Goal: Task Accomplishment & Management: Manage account settings

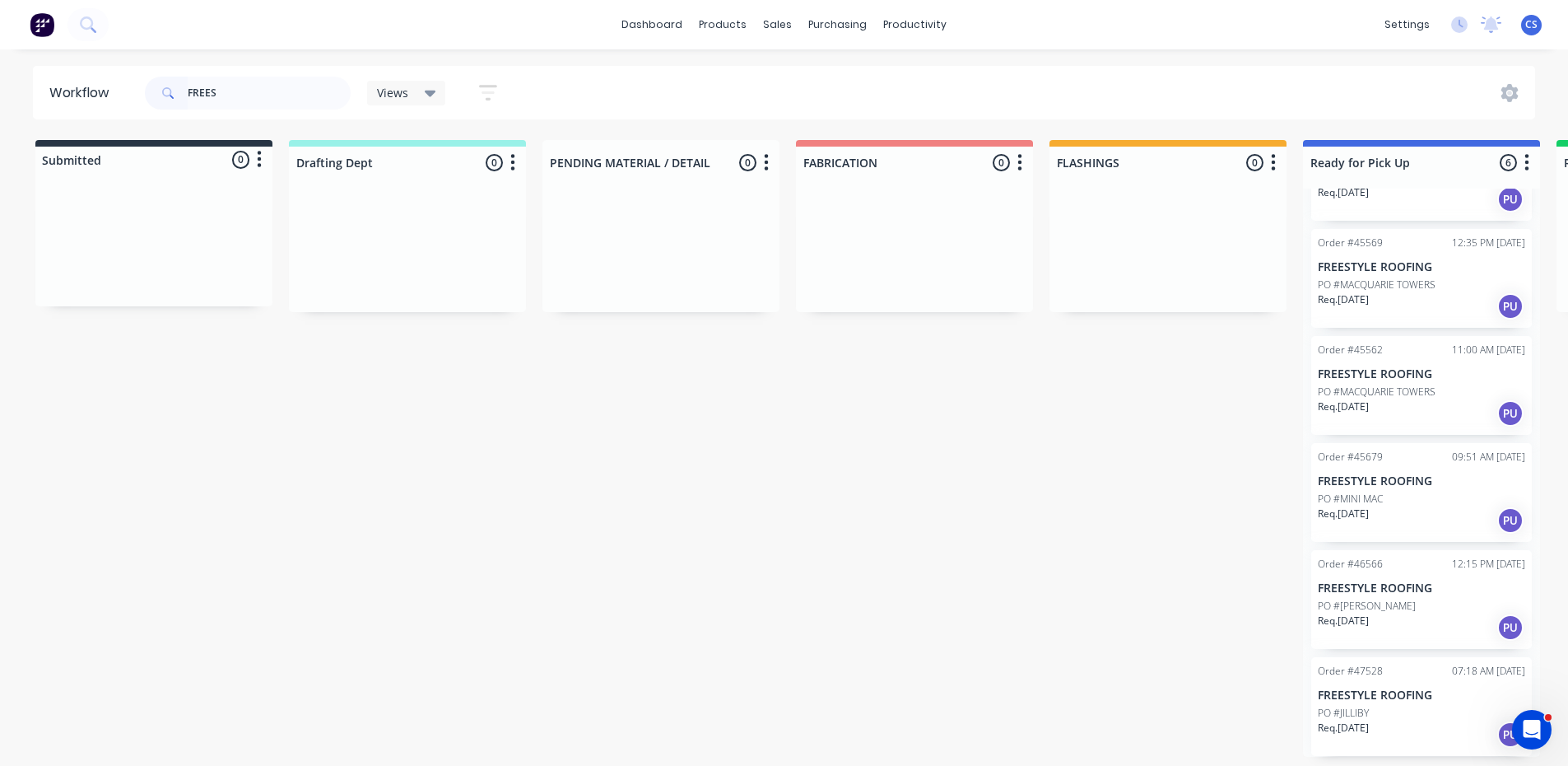
scroll to position [4, 0]
type input "FREES"
click at [1410, 727] on div "Req. [DATE] PU" at bounding box center [1421, 734] width 207 height 28
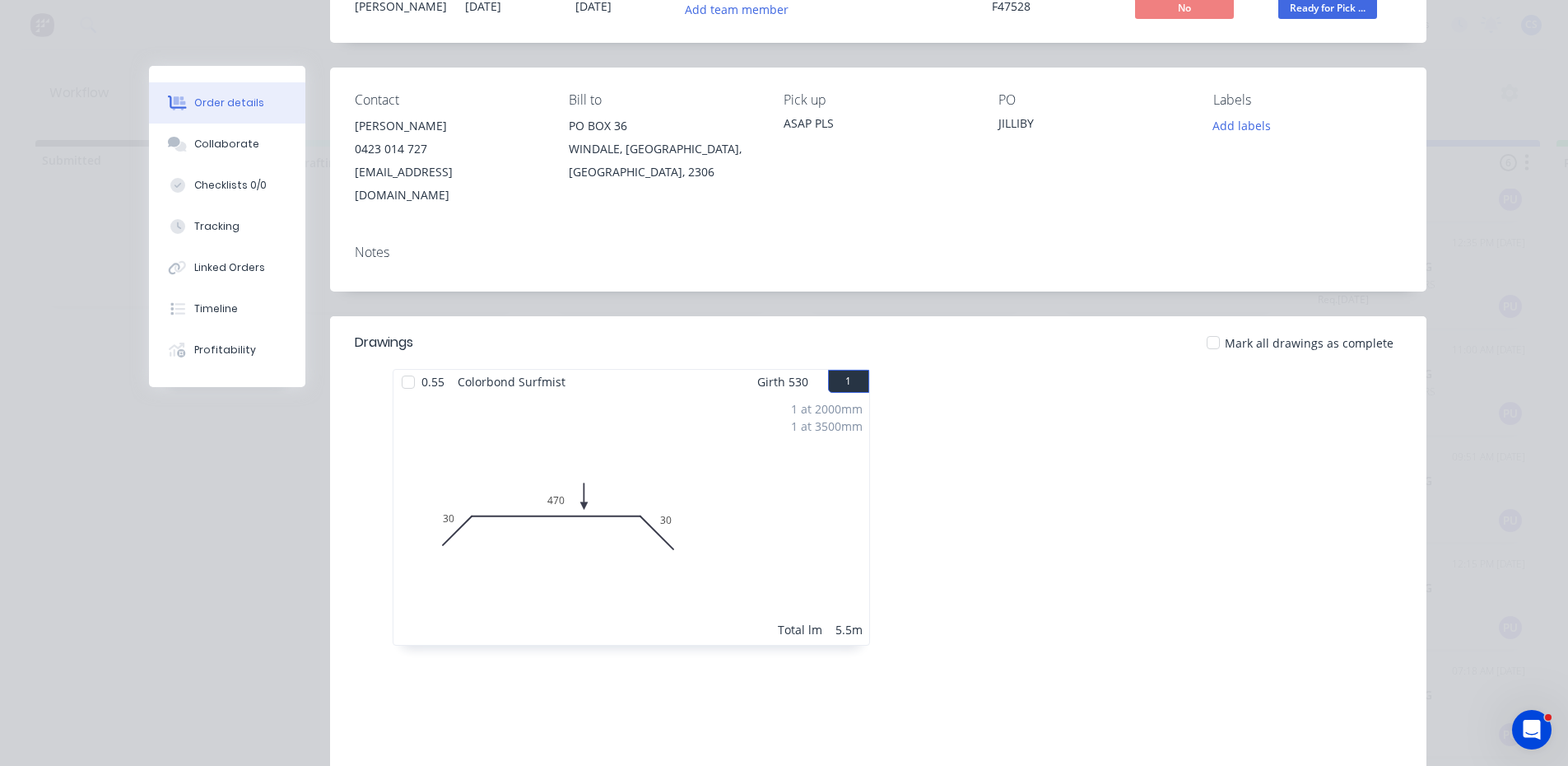
scroll to position [247, 0]
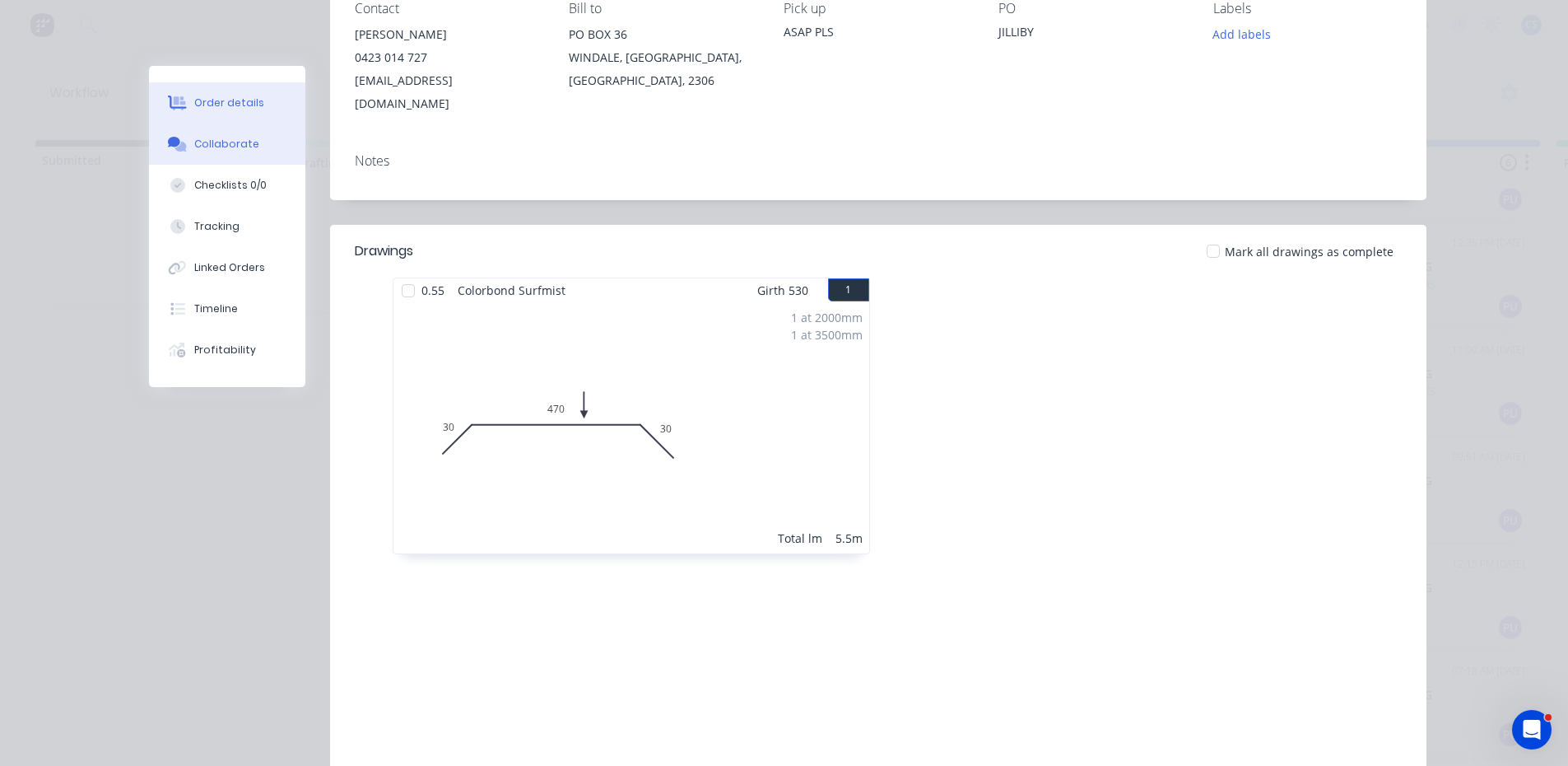
click at [241, 132] on button "Collaborate" at bounding box center [226, 144] width 156 height 42
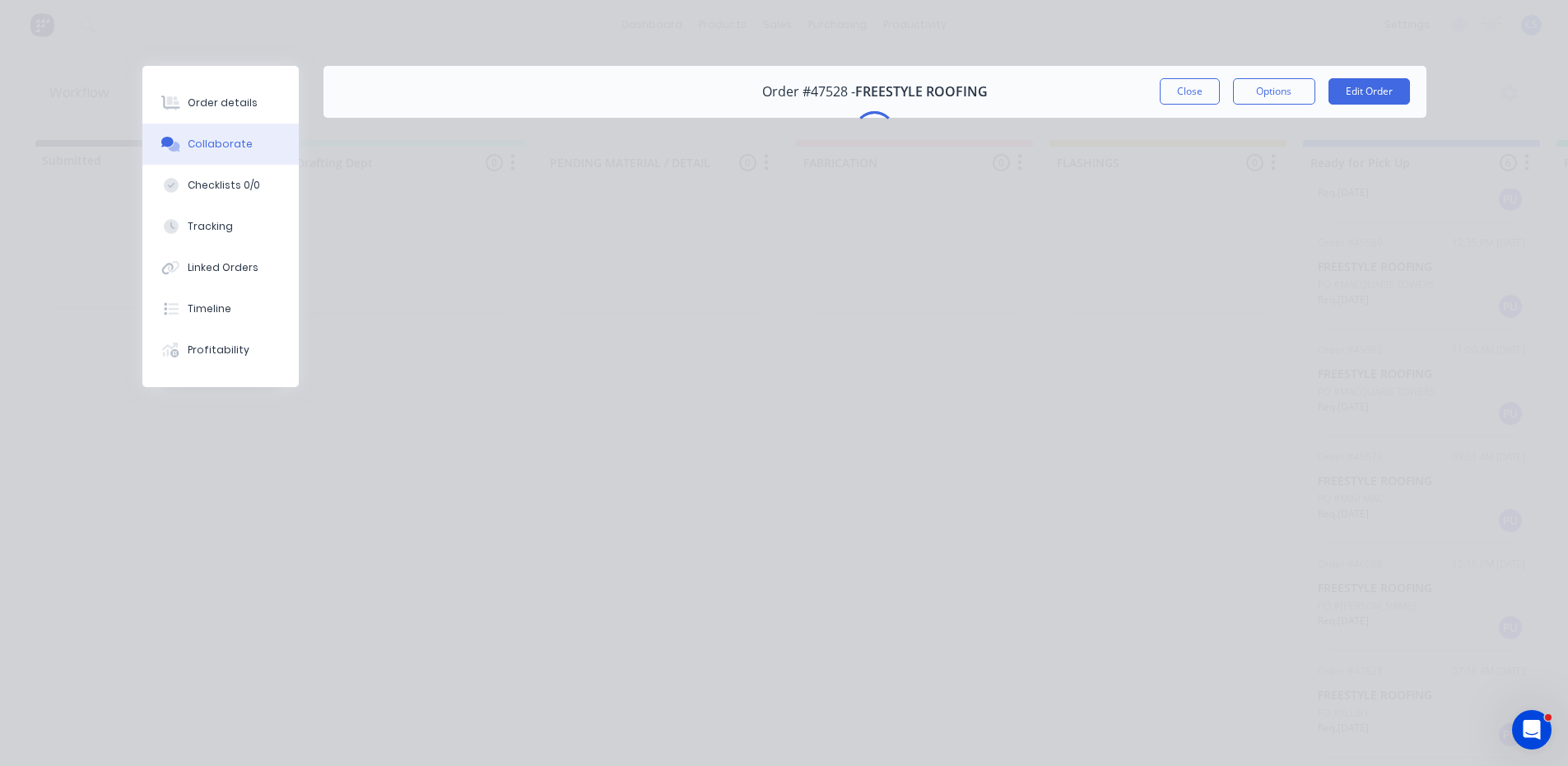
scroll to position [0, 0]
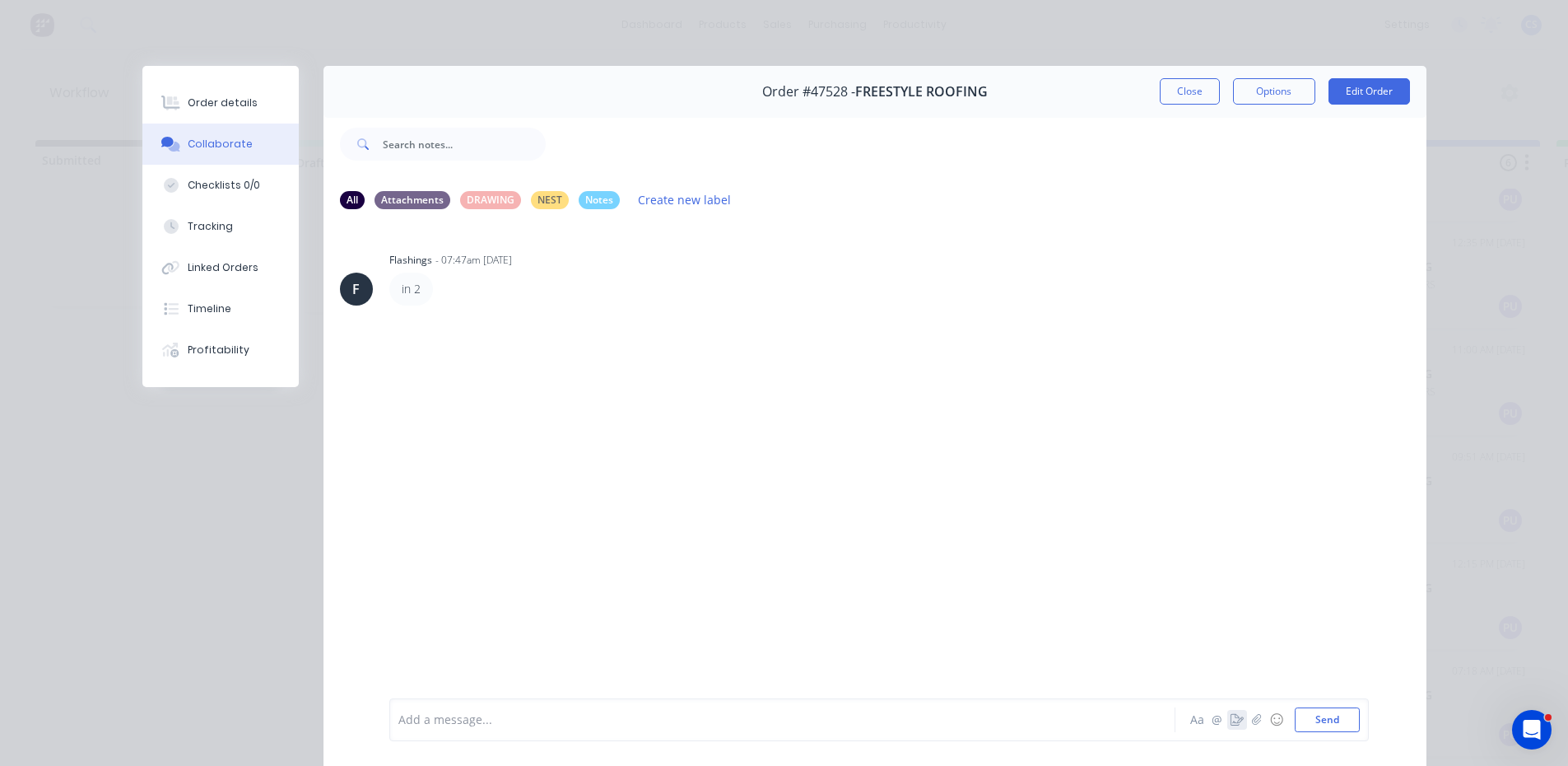
click at [1231, 714] on icon "button" at bounding box center [1236, 719] width 14 height 12
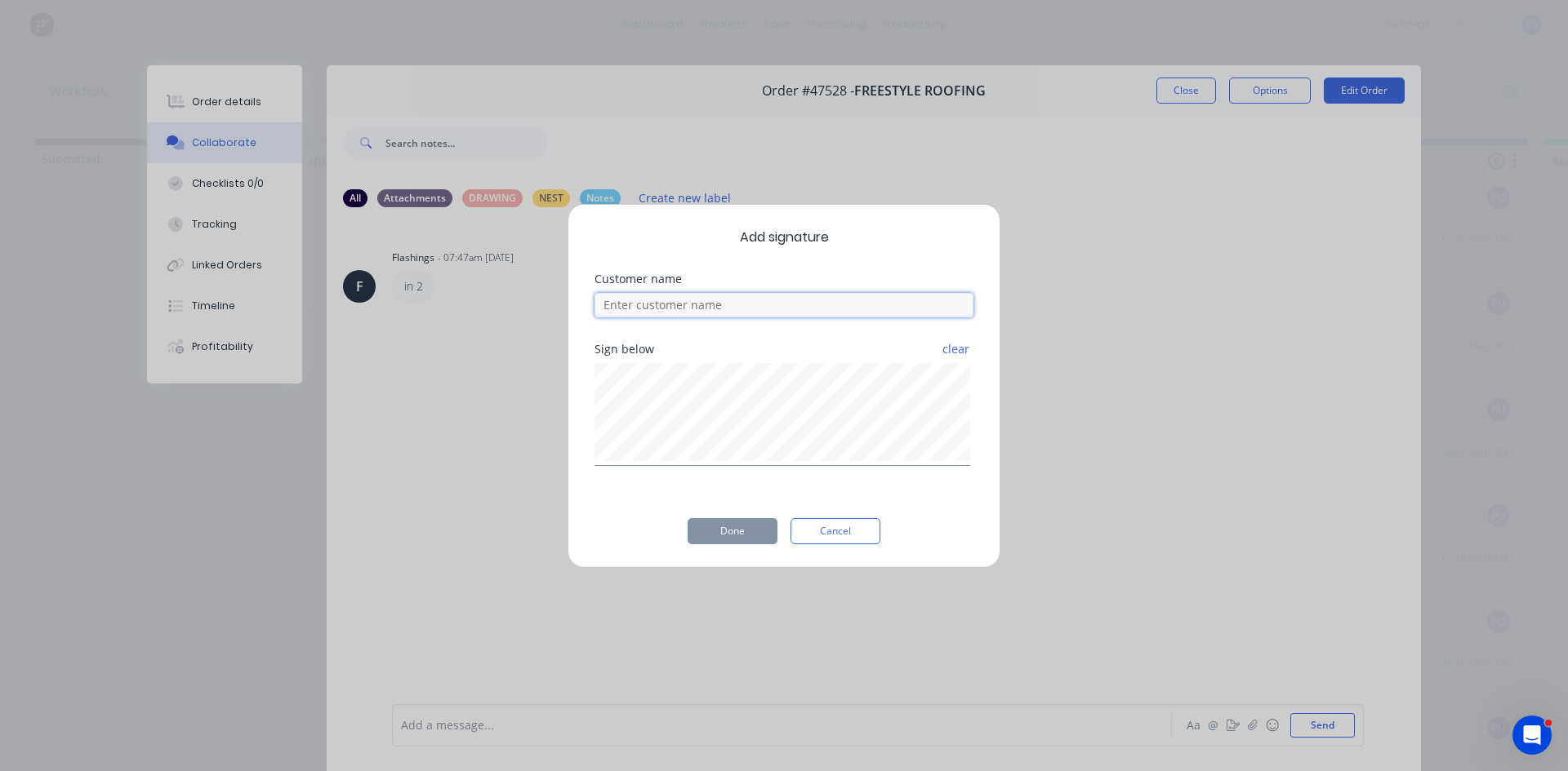
click at [686, 301] on input at bounding box center [783, 305] width 379 height 24
type input "[PERSON_NAME]"
click at [713, 524] on button "Done" at bounding box center [732, 531] width 89 height 26
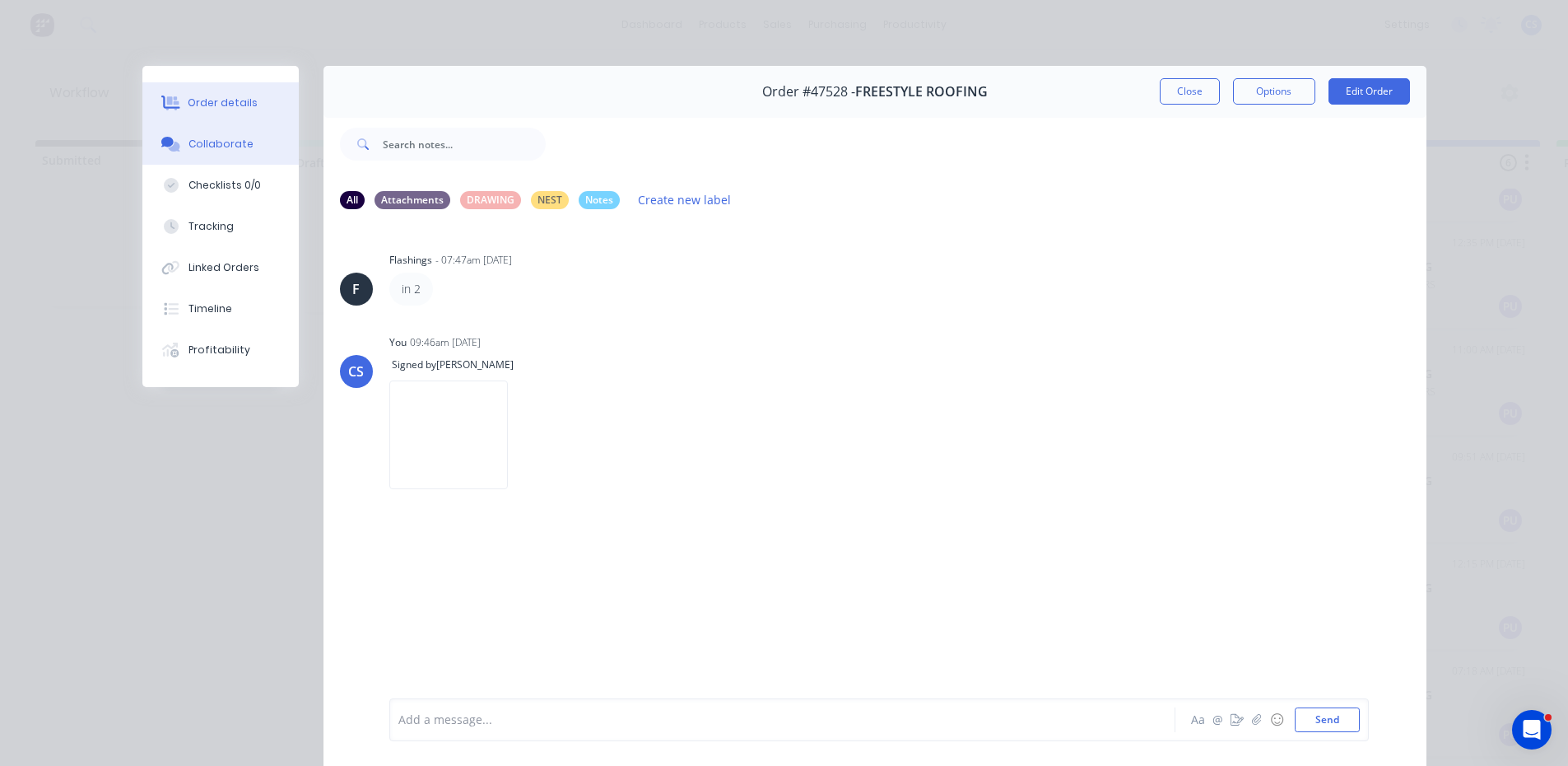
click at [202, 97] on div "Order details" at bounding box center [223, 103] width 70 height 14
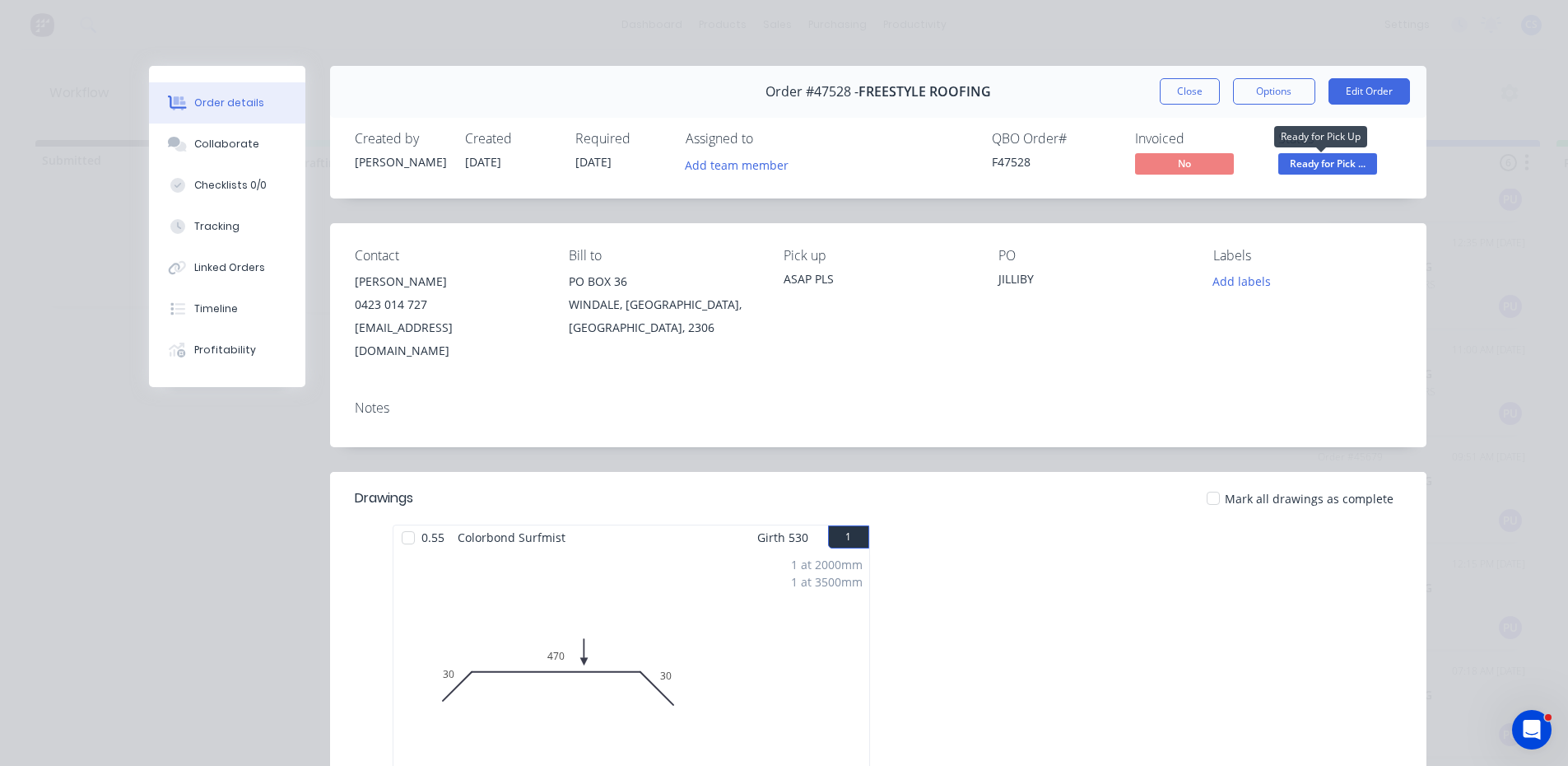
click at [1324, 164] on span "Ready for Pick ..." at bounding box center [1327, 163] width 99 height 21
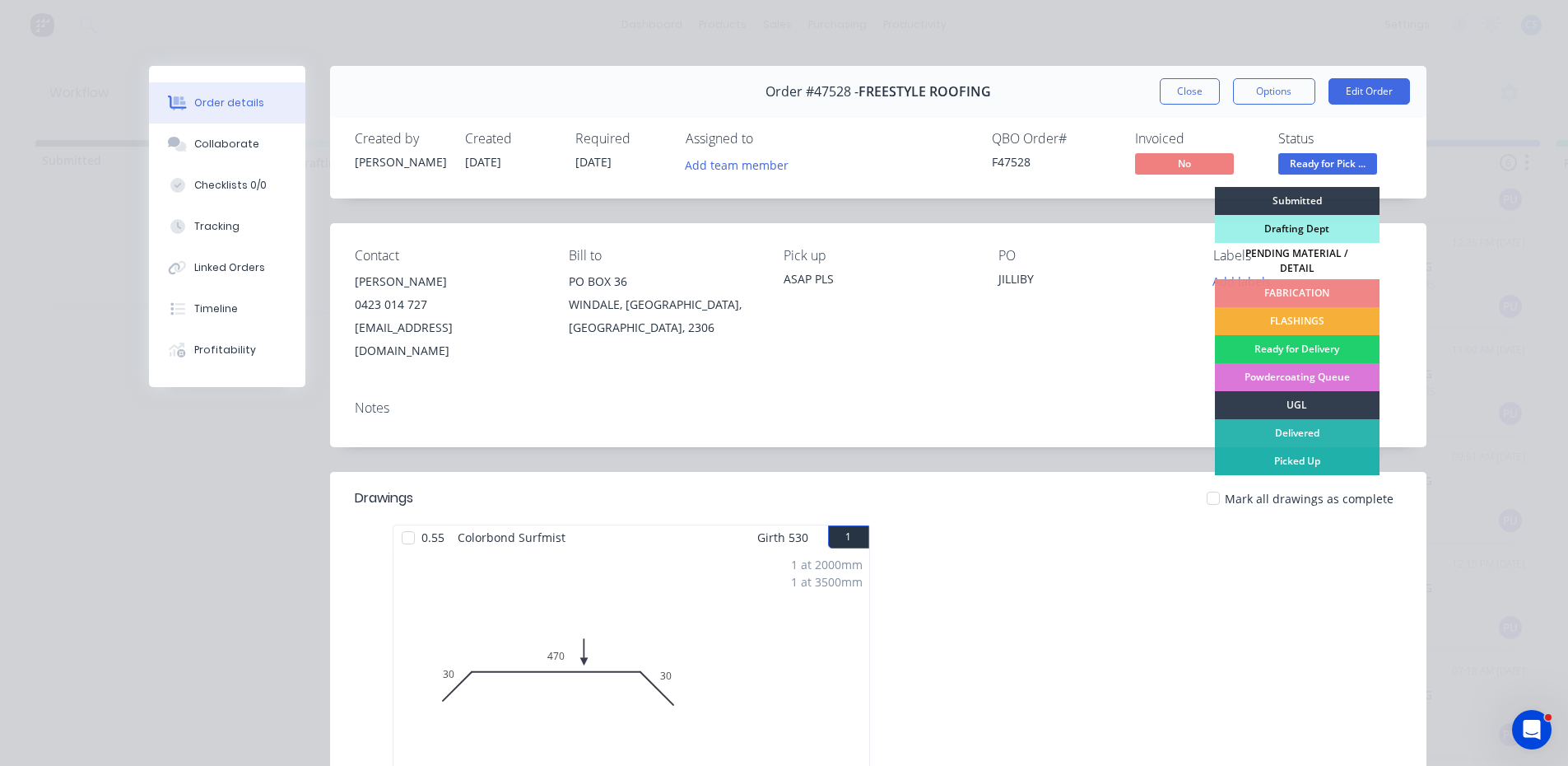
click at [1301, 461] on div "Picked Up" at bounding box center [1297, 461] width 165 height 28
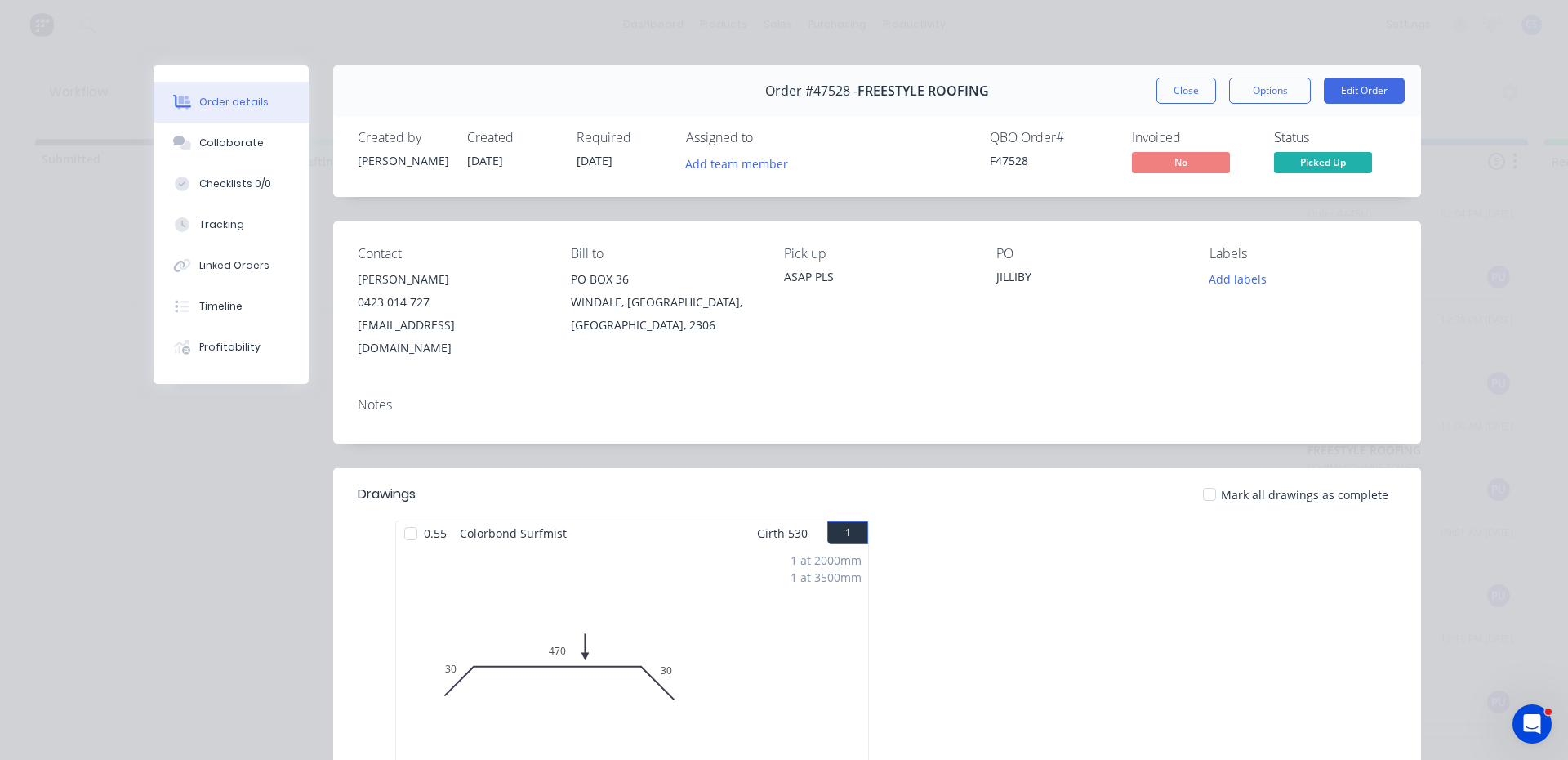
click at [1167, 72] on div "Order #47528 - FREESTYLE ROOFING Close Options Edit Order" at bounding box center [877, 90] width 1088 height 51
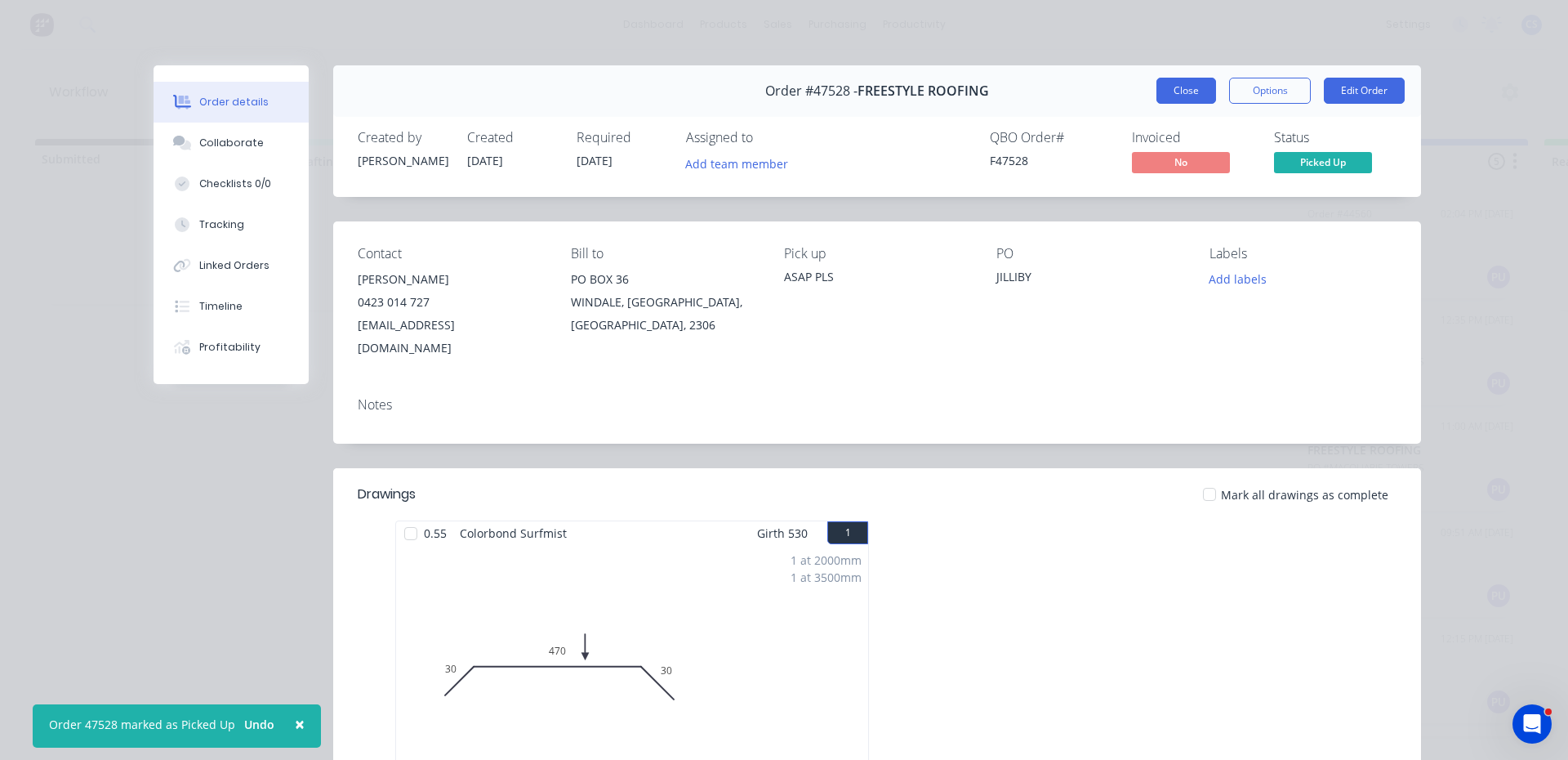
click at [1166, 94] on button "Close" at bounding box center [1186, 90] width 60 height 26
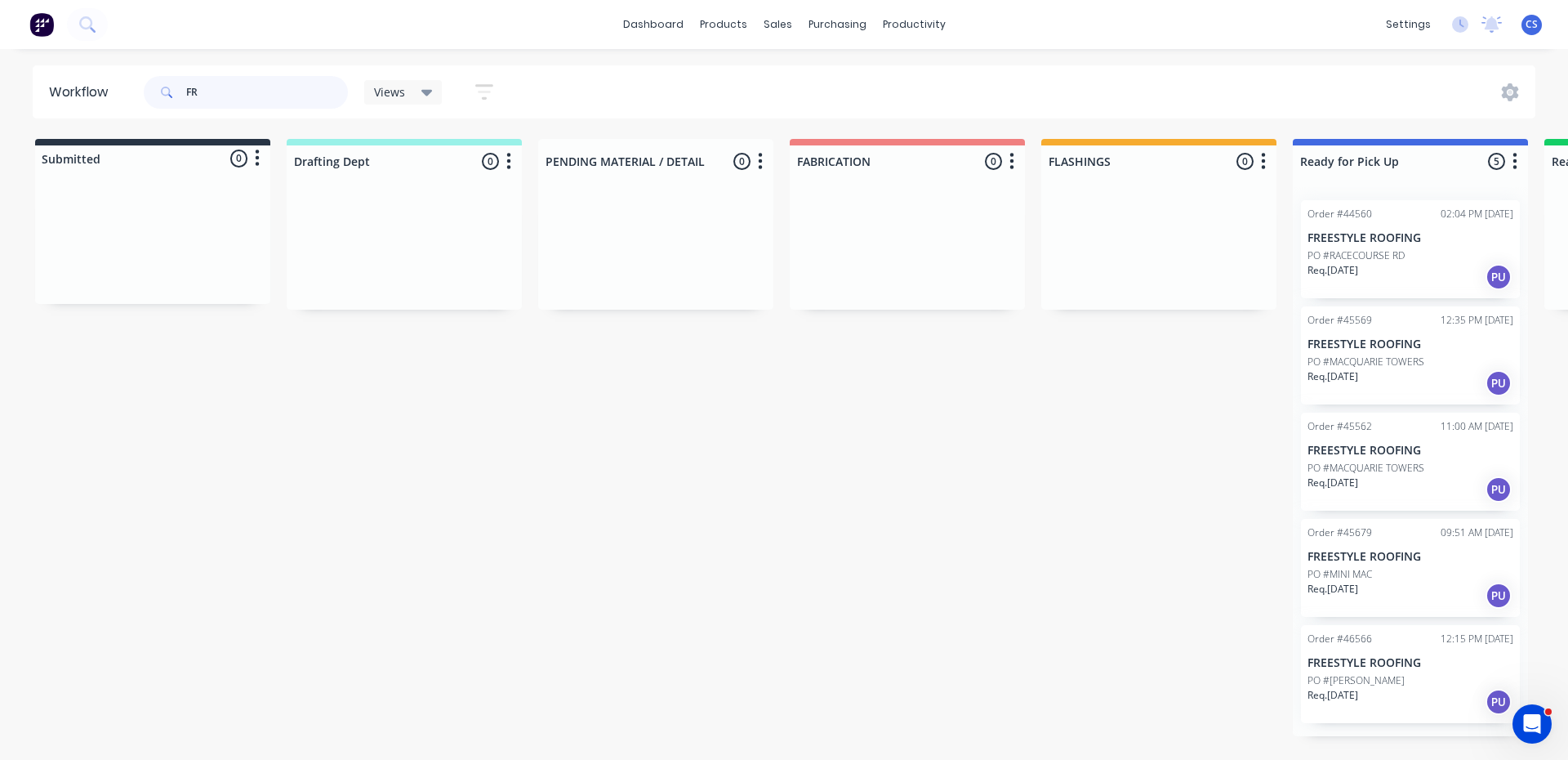
type input "F"
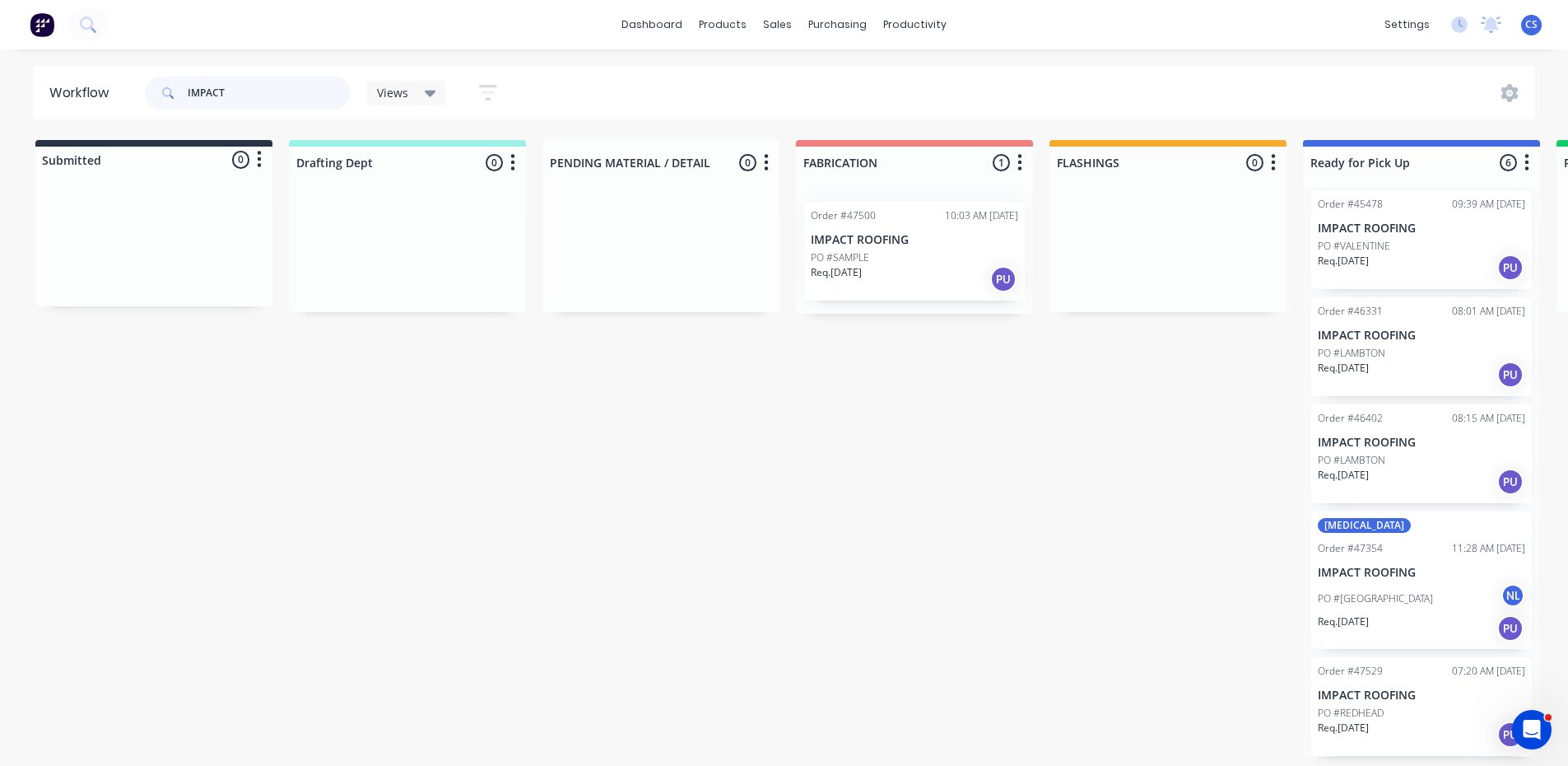
scroll to position [4, 0]
type input "IMPACT"
click at [1353, 713] on p "PO #REDHEAD" at bounding box center [1350, 713] width 66 height 14
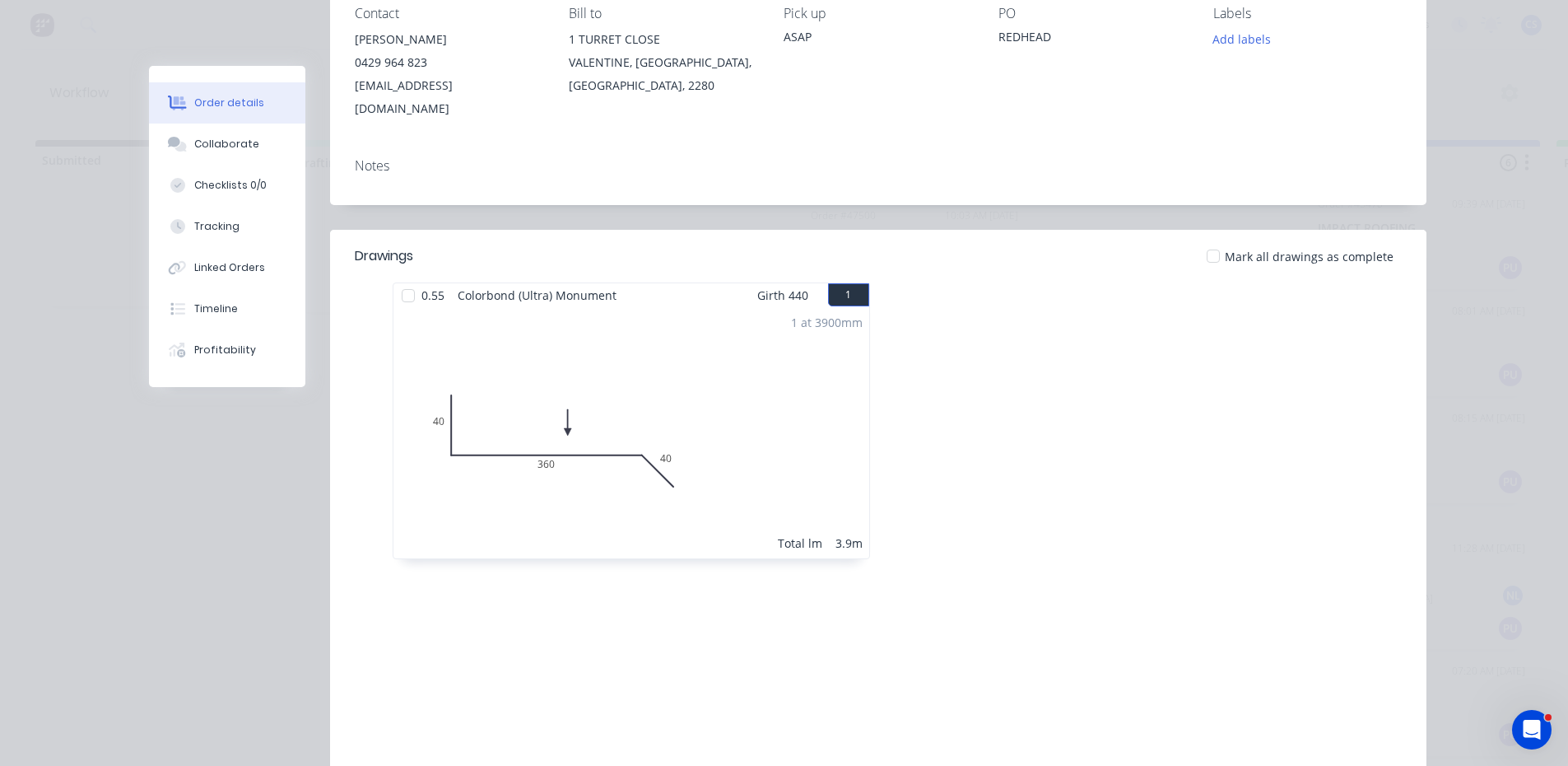
scroll to position [247, 0]
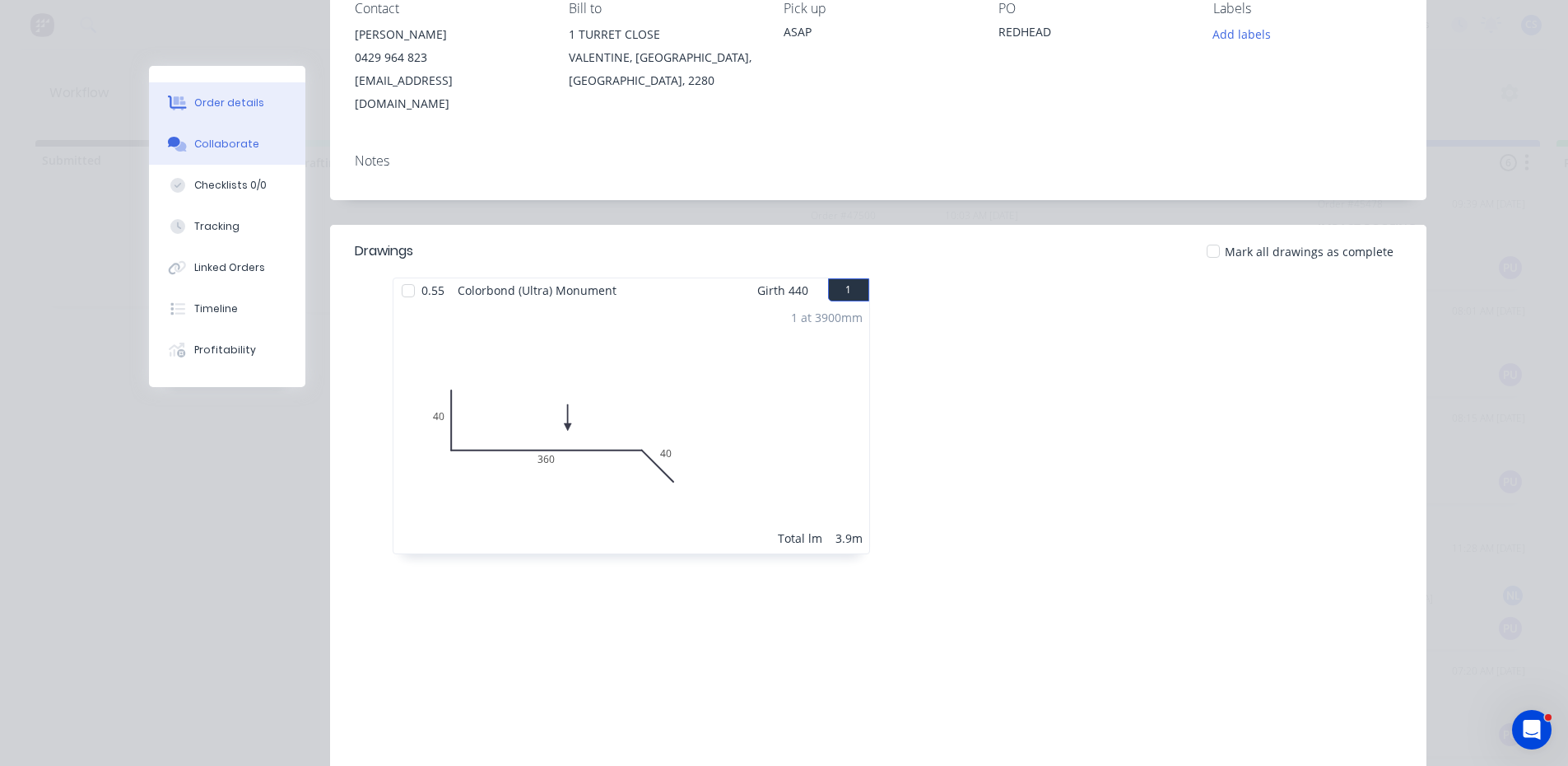
click at [244, 152] on button "Collaborate" at bounding box center [226, 144] width 156 height 42
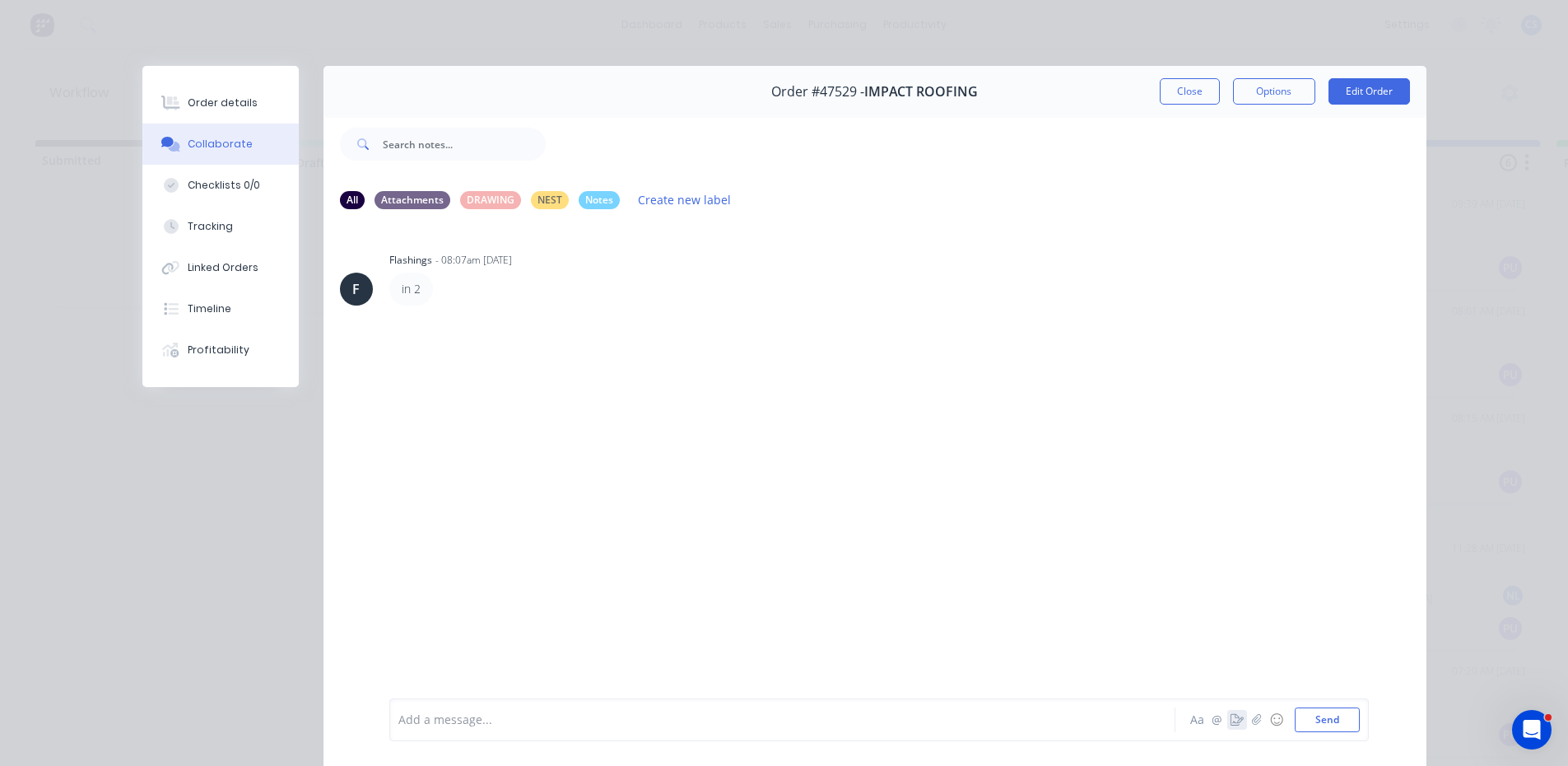
click at [1234, 720] on icon "button" at bounding box center [1236, 719] width 14 height 12
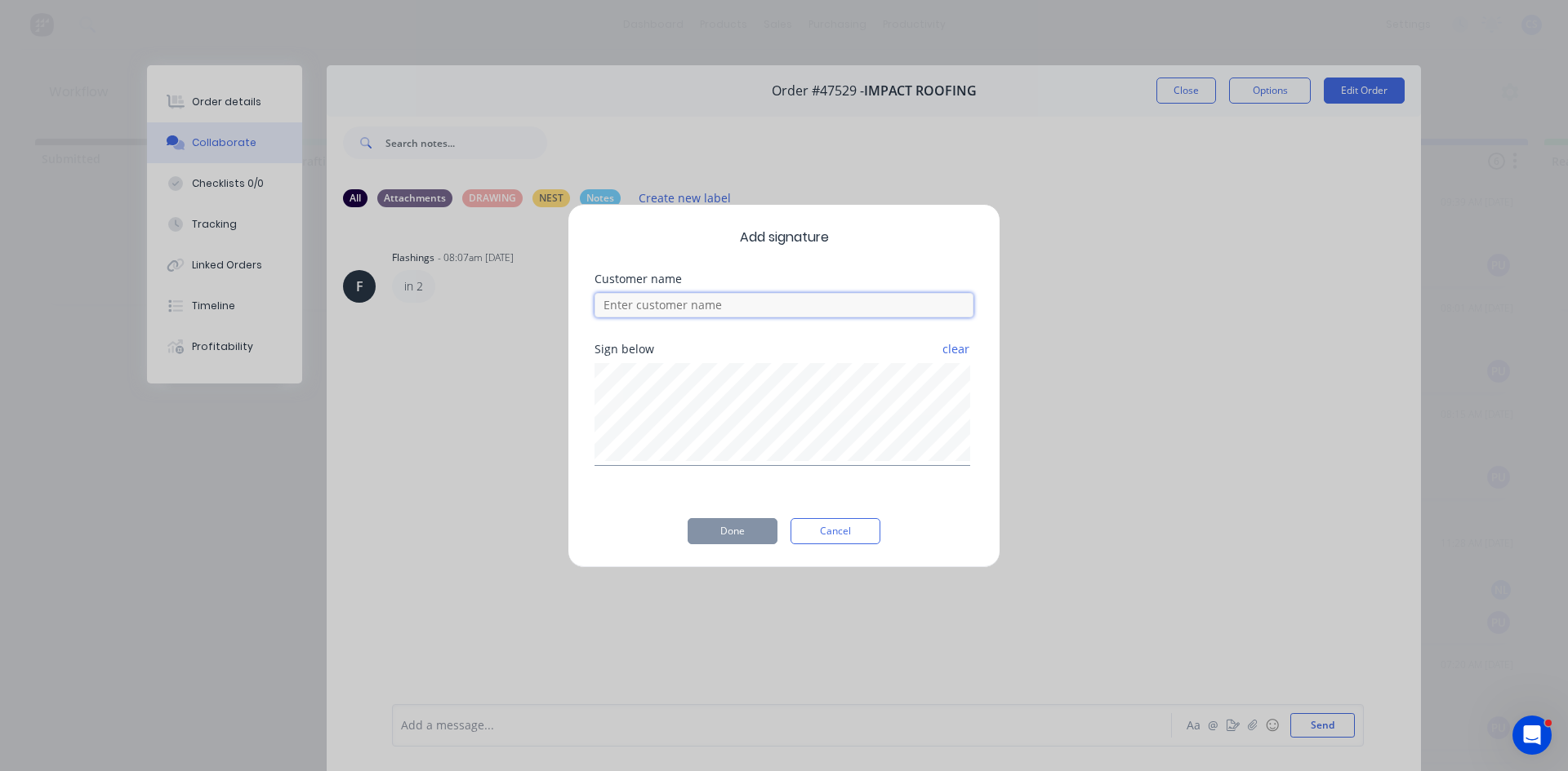
click at [767, 296] on input at bounding box center [783, 305] width 379 height 24
type input "[PERSON_NAME]"
click at [712, 535] on button "Done" at bounding box center [732, 531] width 89 height 26
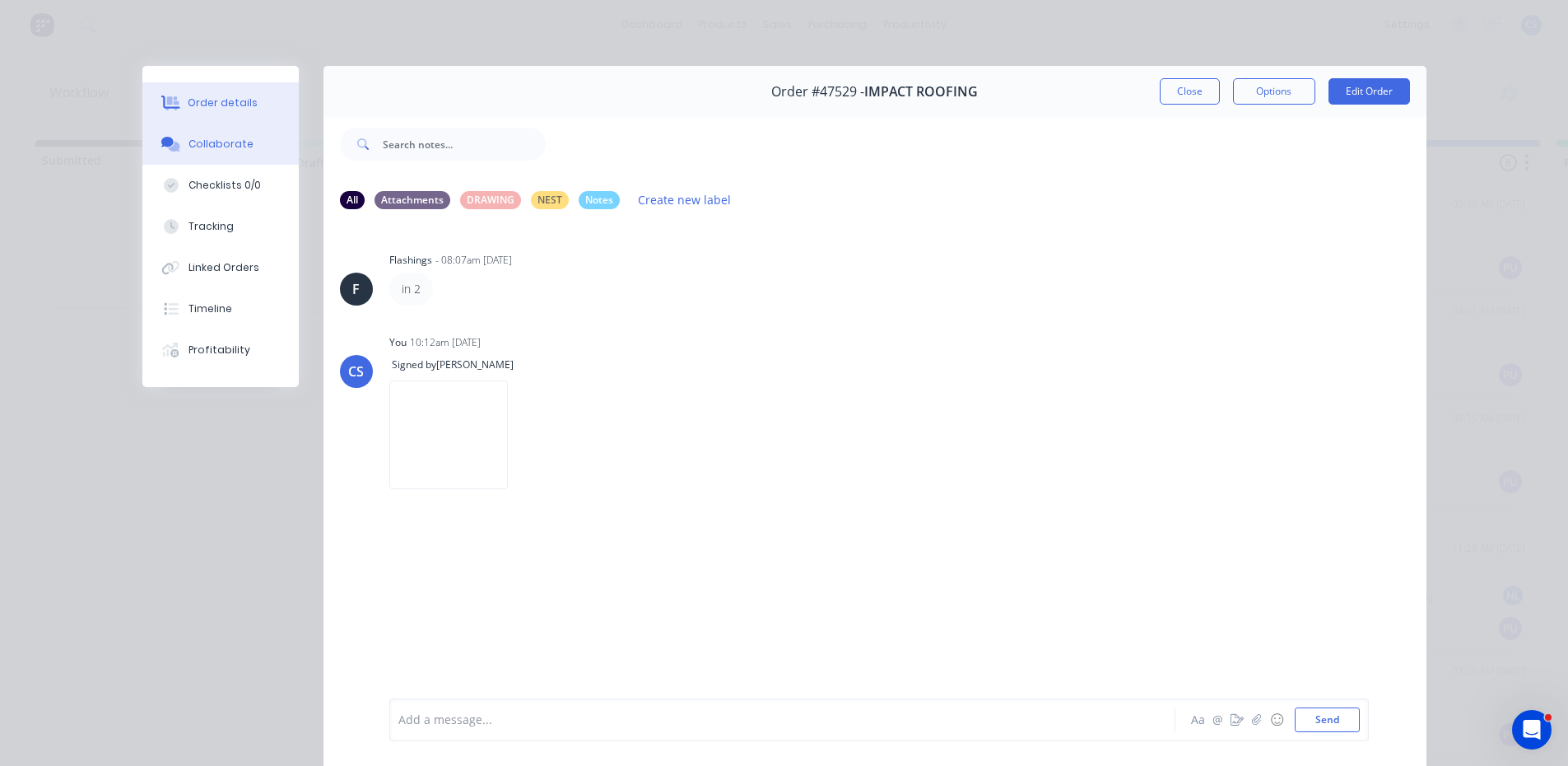
click at [180, 99] on button "Order details" at bounding box center [220, 103] width 156 height 42
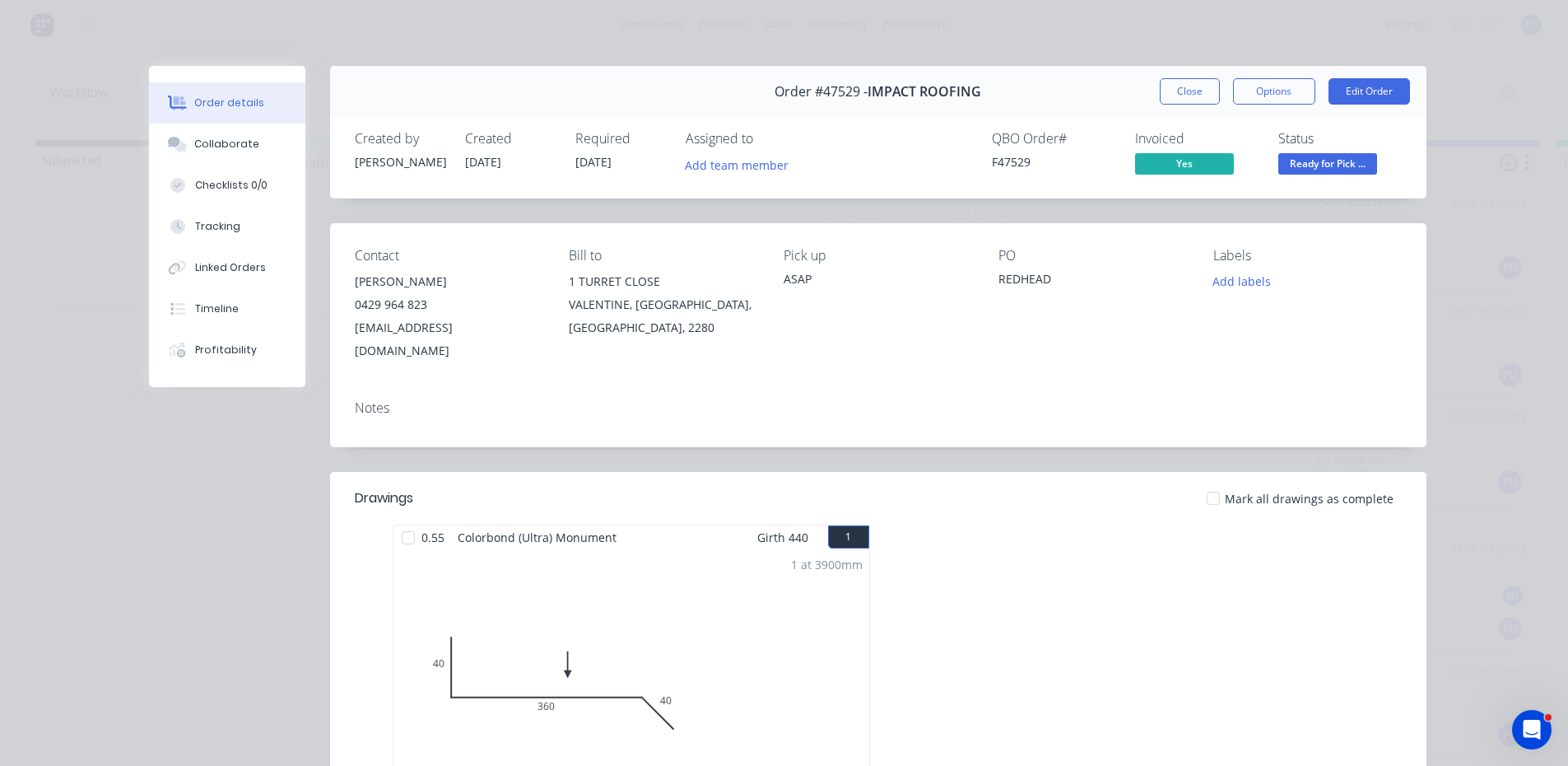
click at [1316, 152] on div "Status Ready for Pick ..." at bounding box center [1339, 154] width 124 height 48
click at [1318, 164] on span "Ready for Pick ..." at bounding box center [1327, 163] width 99 height 21
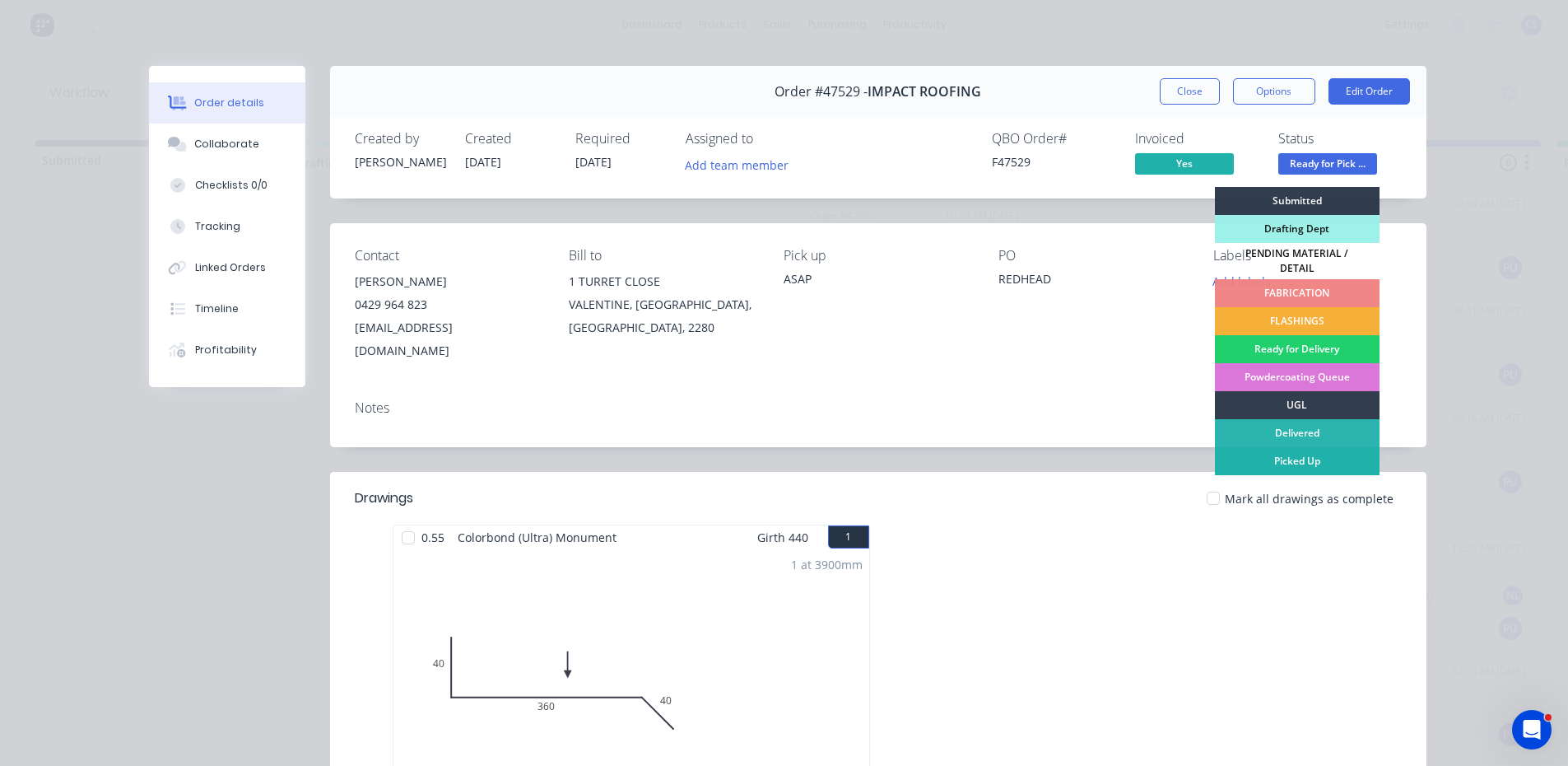
click at [1290, 448] on div "Picked Up" at bounding box center [1297, 461] width 165 height 28
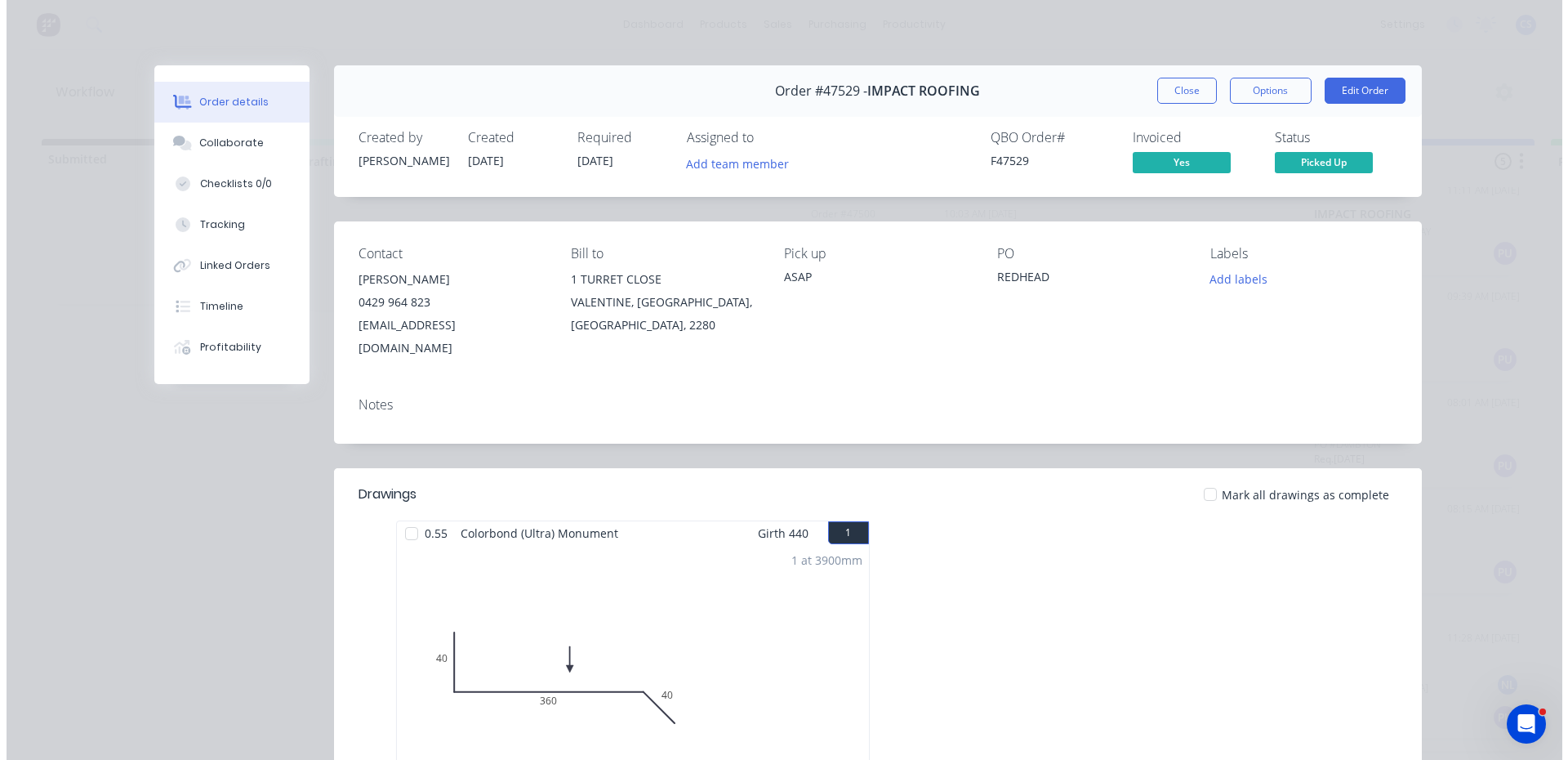
scroll to position [12, 0]
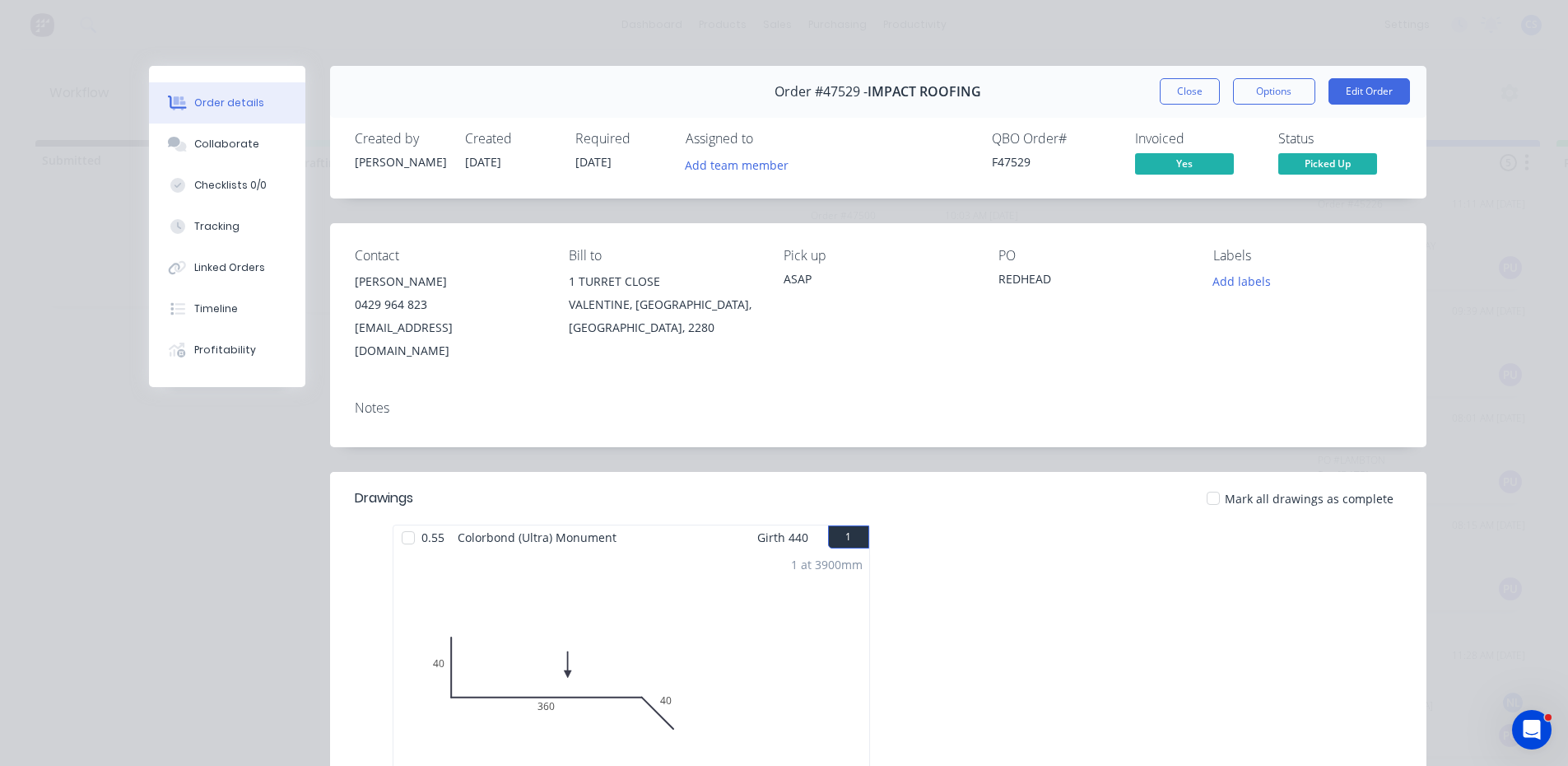
click at [1203, 73] on div "Order #47529 - IMPACT ROOFING Close Options Edit Order" at bounding box center [878, 91] width 1096 height 51
click at [1172, 97] on button "Close" at bounding box center [1189, 91] width 60 height 26
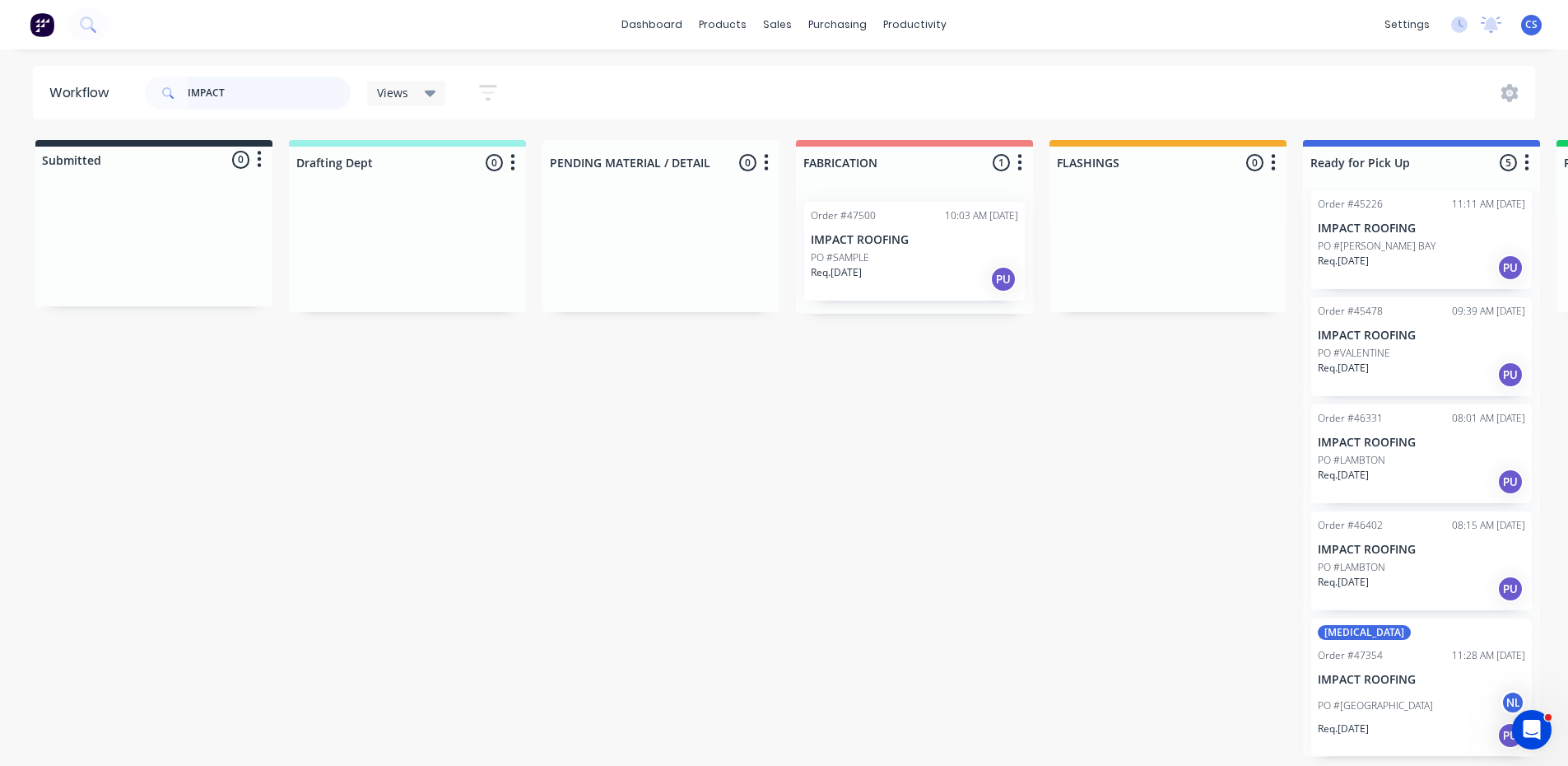
drag, startPoint x: 60, startPoint y: 65, endPoint x: 41, endPoint y: 52, distance: 23.0
click at [42, 58] on div "dashboard products sales purchasing productivity dashboard products Product Cat…" at bounding box center [784, 333] width 1568 height 667
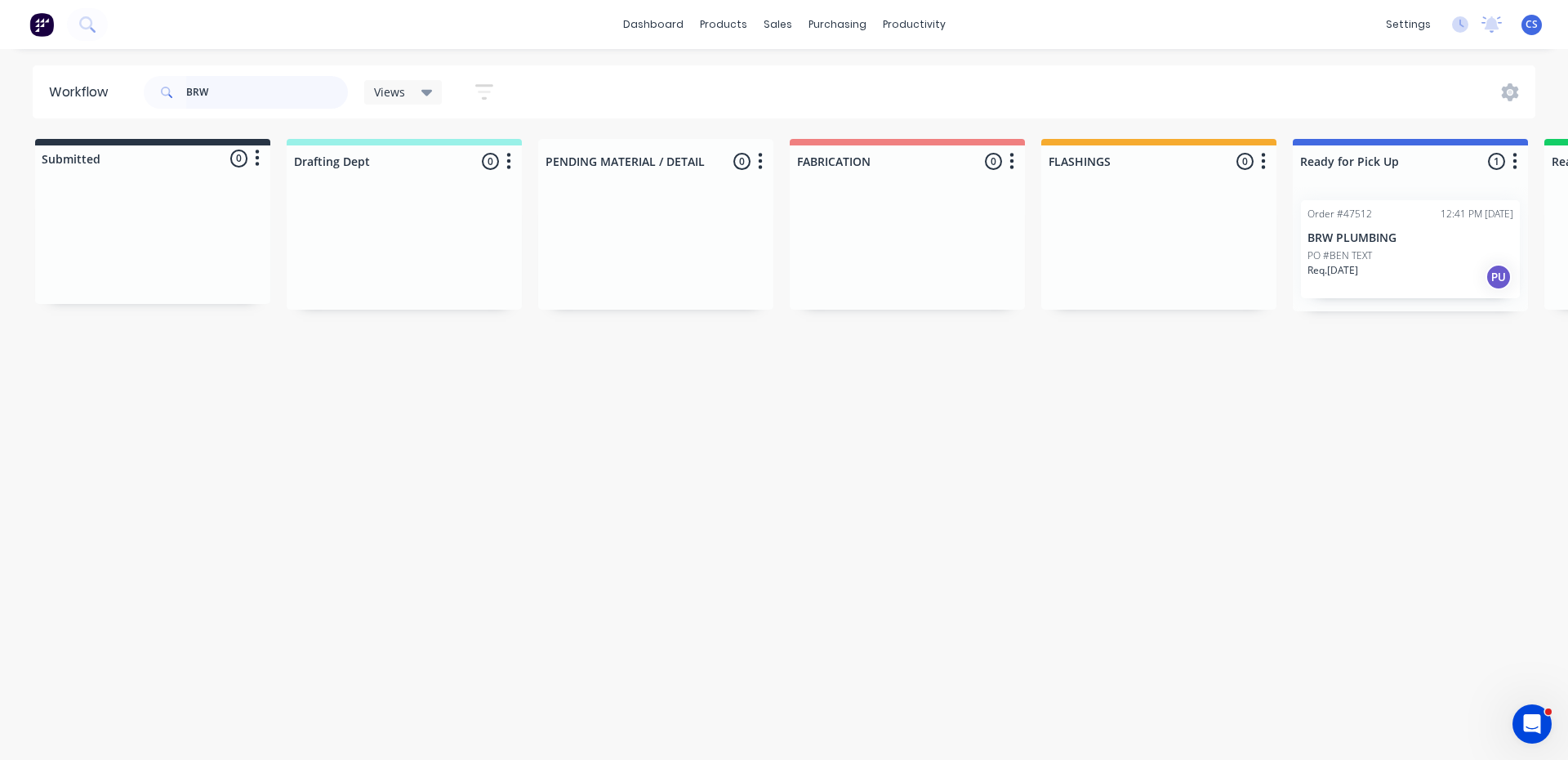
type input "BRW"
click at [1341, 252] on p "PO #BEN TEXT" at bounding box center [1340, 255] width 64 height 14
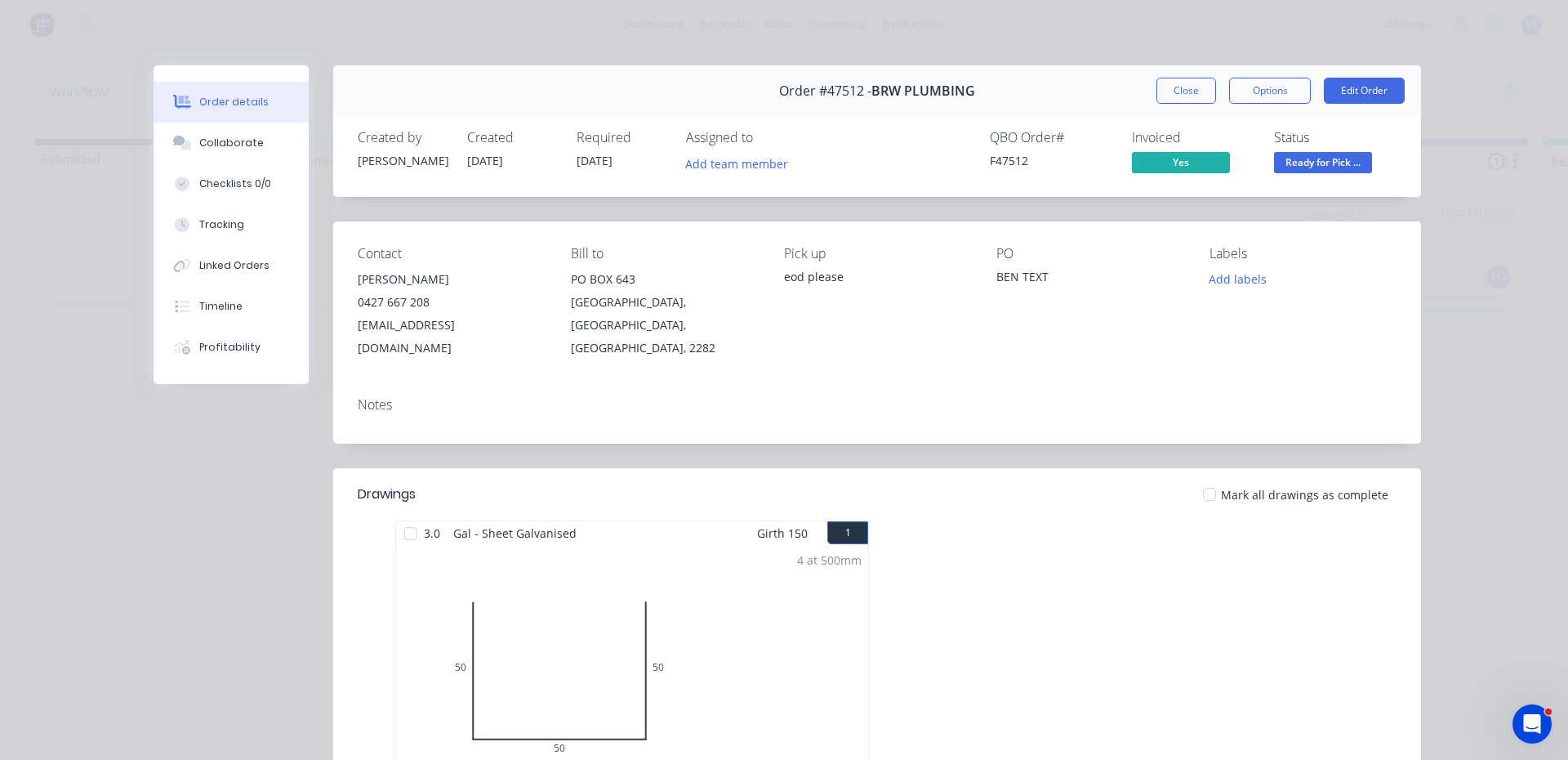
scroll to position [164, 0]
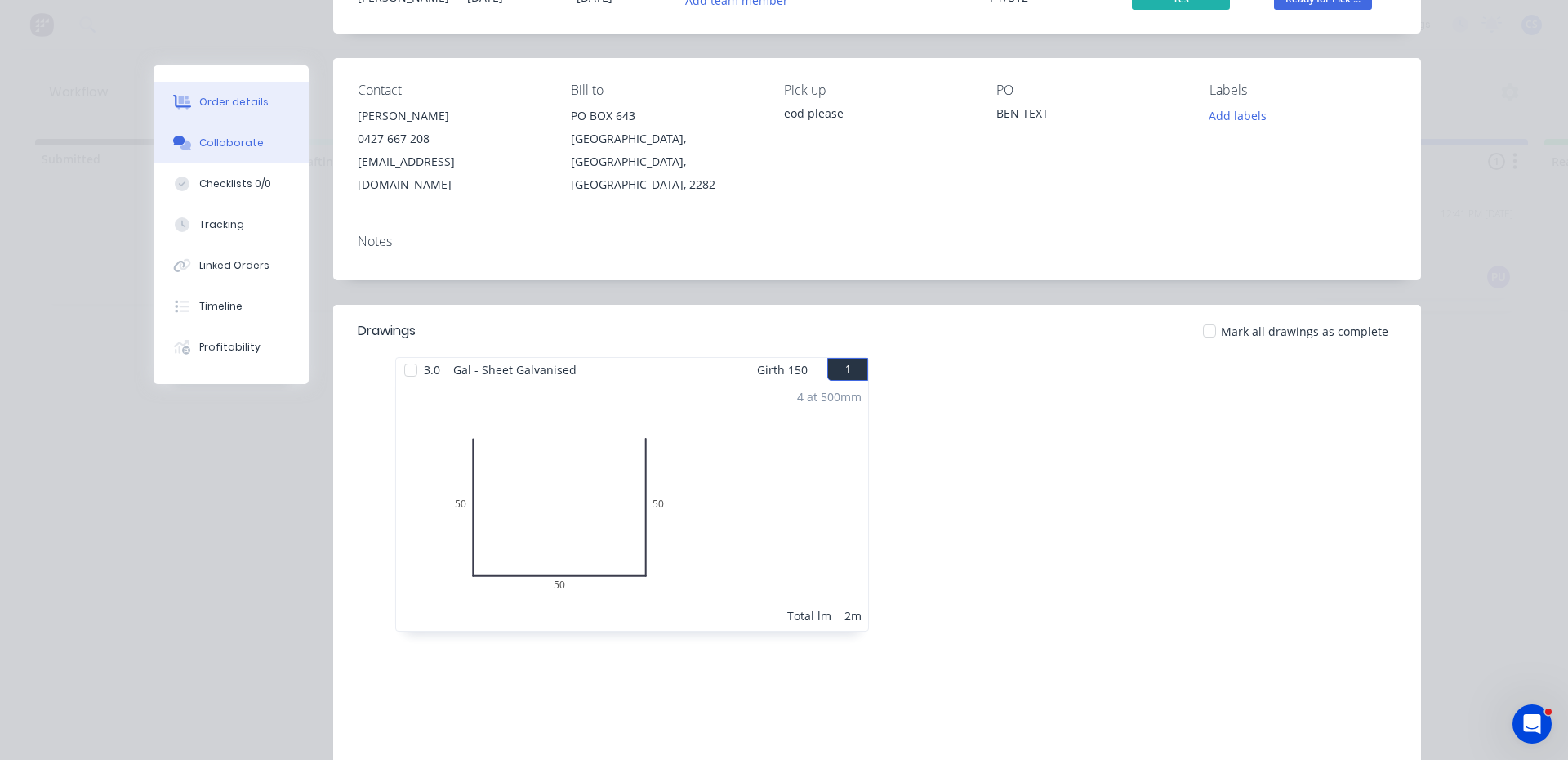
click at [220, 137] on div "Collaborate" at bounding box center [232, 143] width 64 height 14
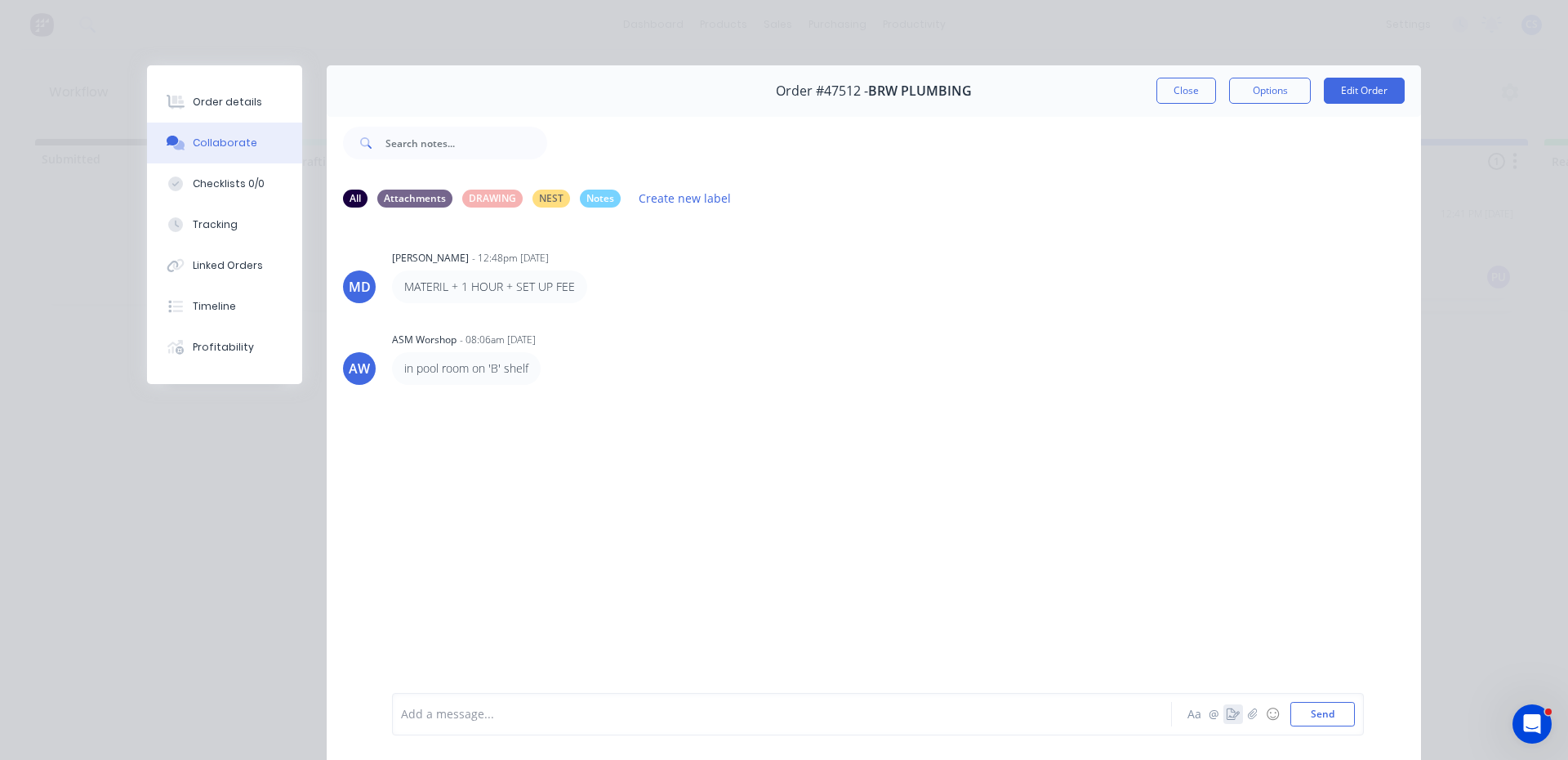
click at [1223, 714] on button "button" at bounding box center [1233, 714] width 20 height 20
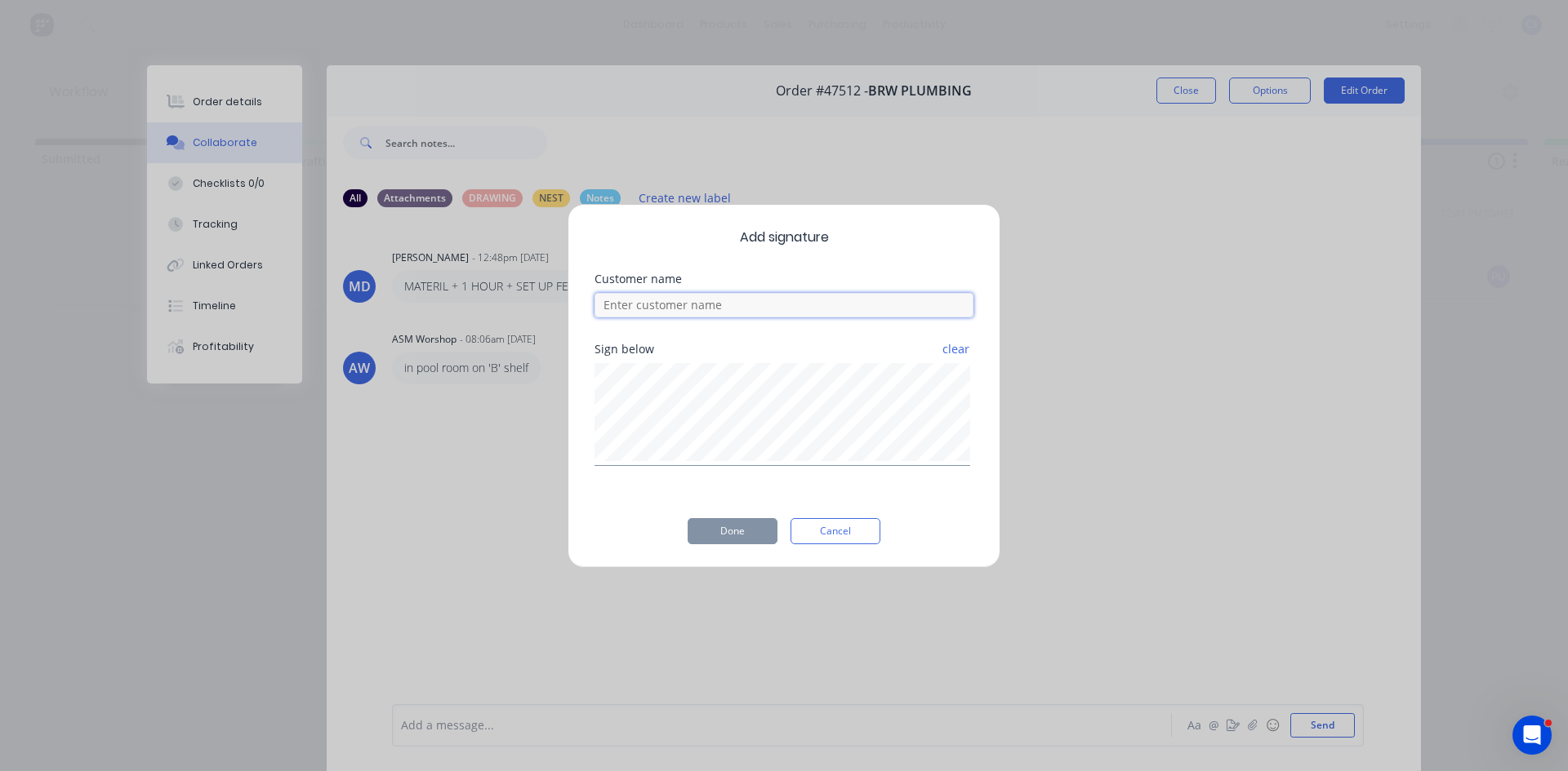
click at [728, 308] on input at bounding box center [783, 305] width 379 height 24
type input "BEN"
click at [697, 538] on button "Done" at bounding box center [732, 531] width 89 height 26
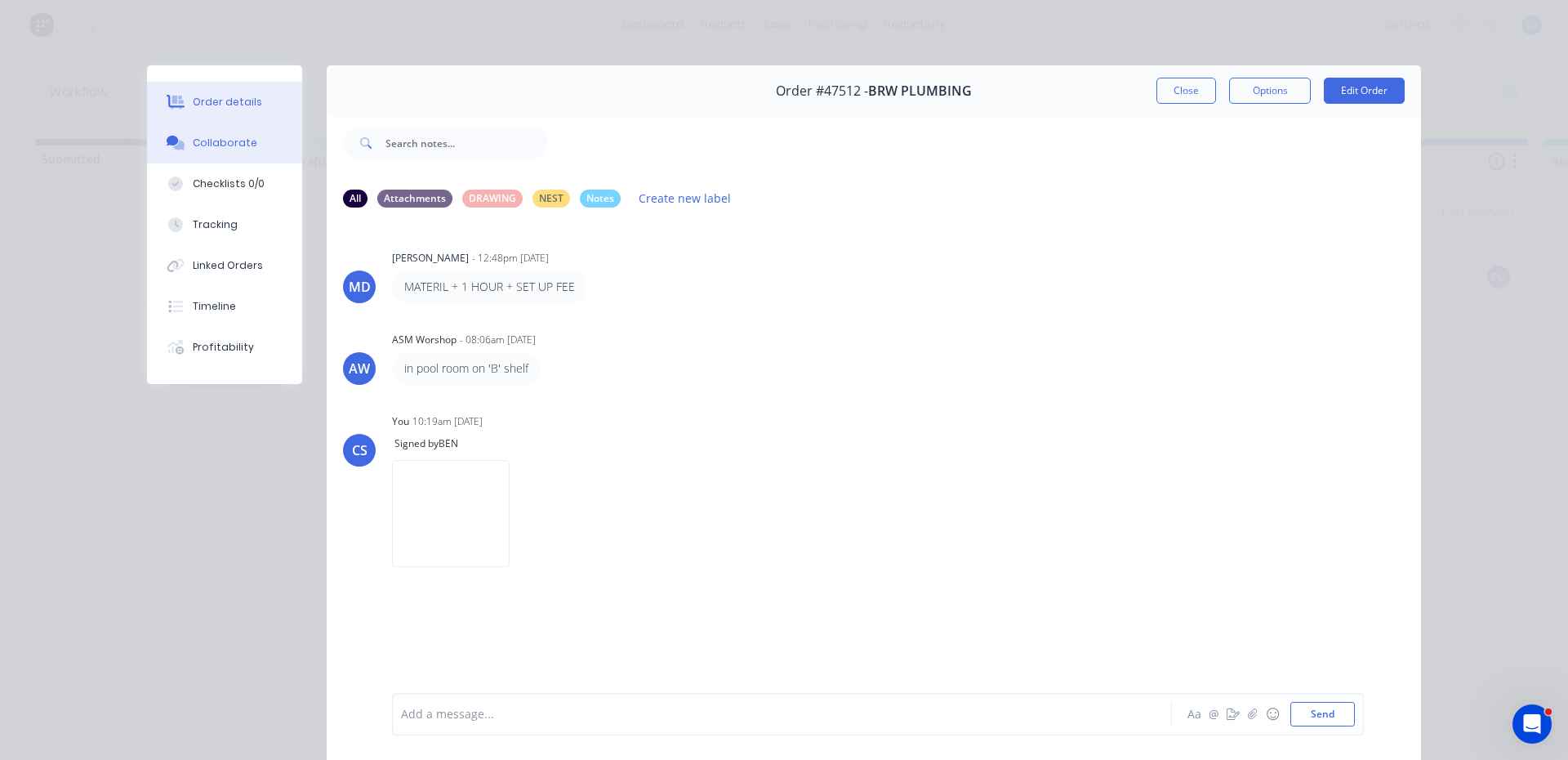
click at [234, 97] on div "Order details" at bounding box center [227, 102] width 70 height 14
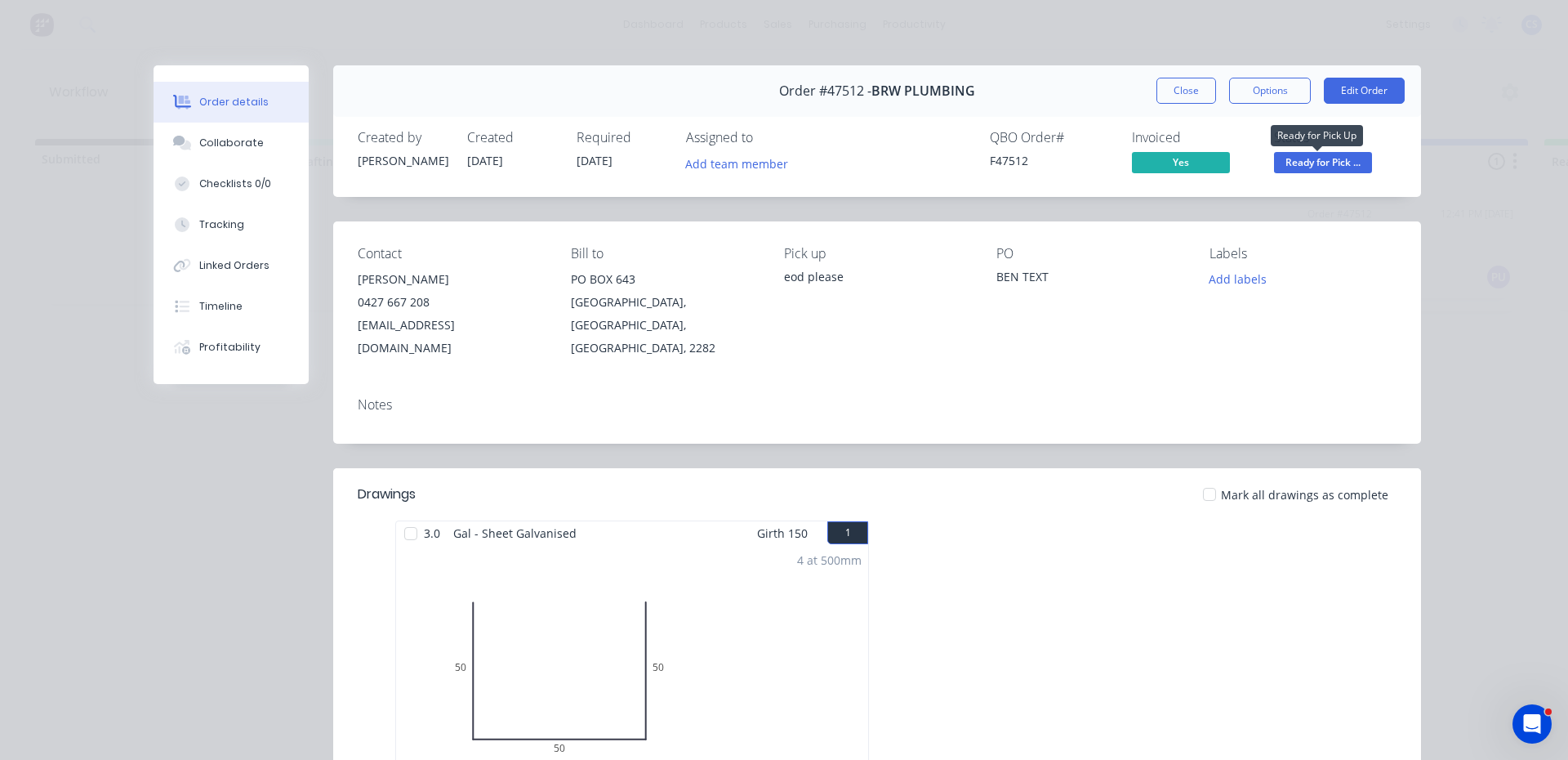
click at [1333, 171] on span "Ready for Pick ..." at bounding box center [1324, 162] width 98 height 21
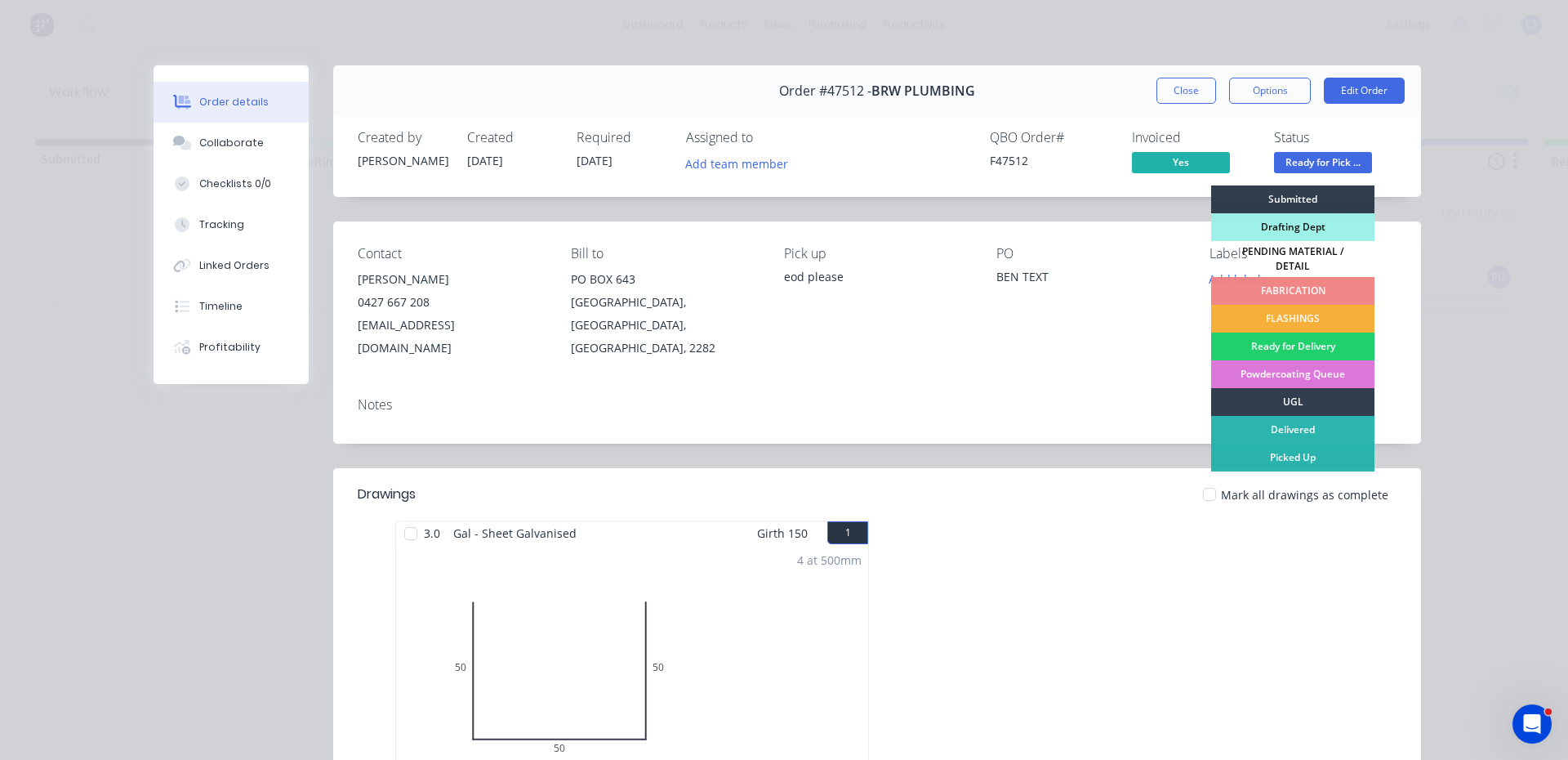
click at [1259, 448] on div "Picked Up" at bounding box center [1293, 457] width 164 height 28
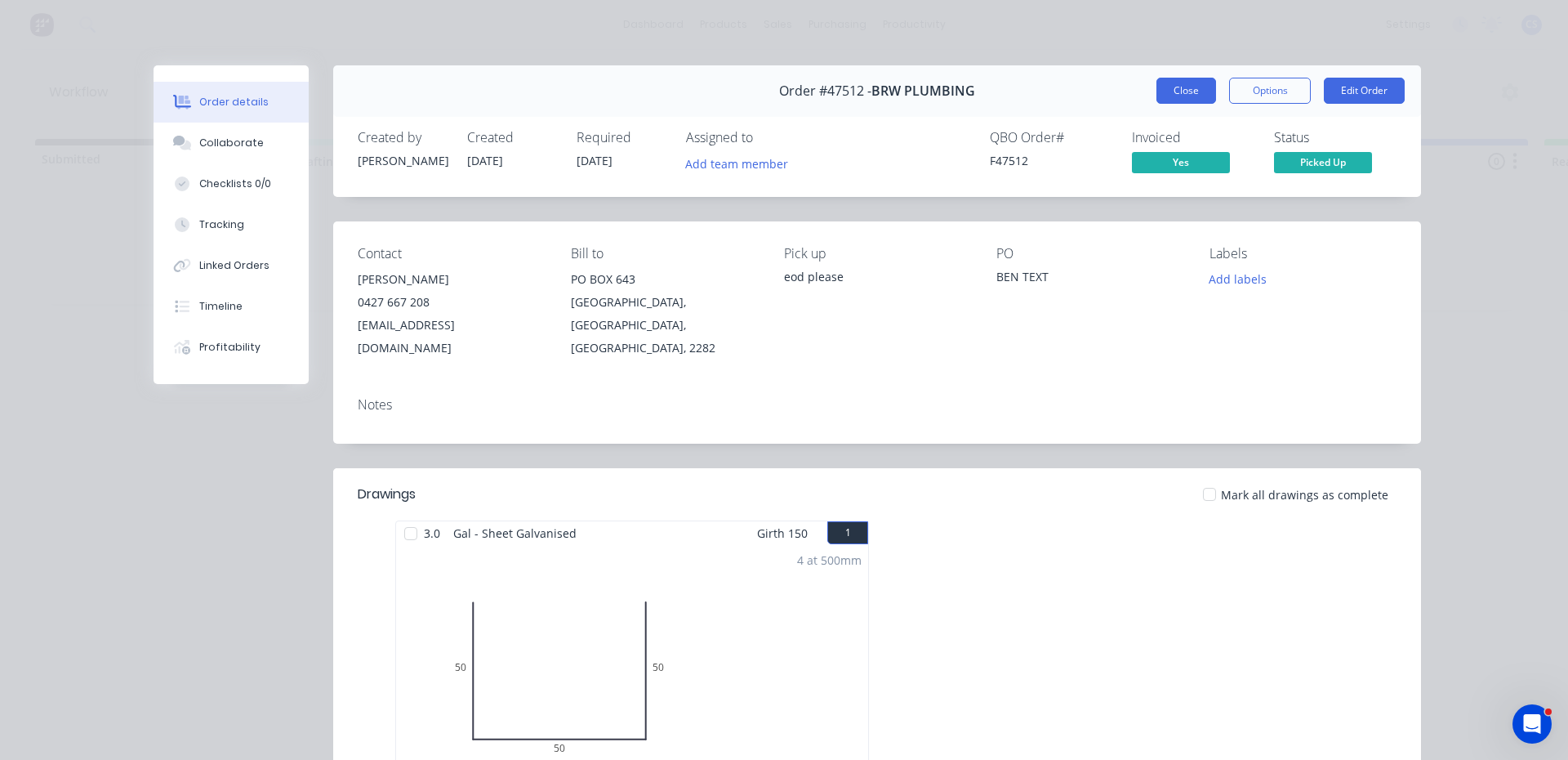
click at [1183, 98] on button "Close" at bounding box center [1186, 90] width 60 height 26
